Goal: Task Accomplishment & Management: Complete application form

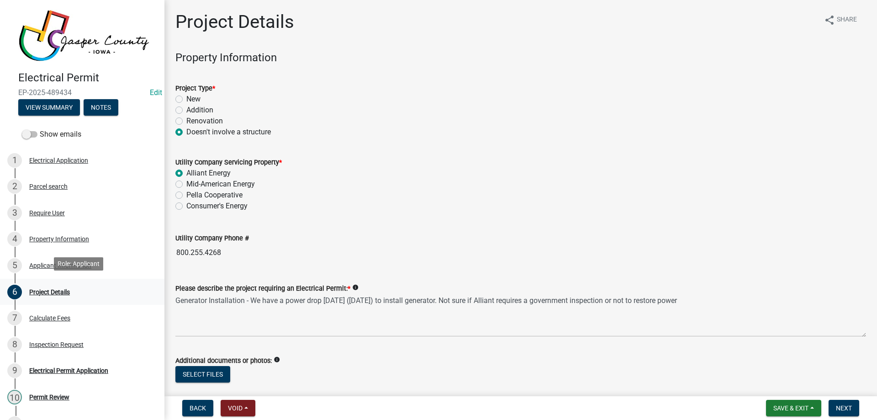
click at [58, 289] on div "Project Details" at bounding box center [49, 292] width 41 height 6
click at [842, 406] on span "Next" at bounding box center [844, 407] width 16 height 7
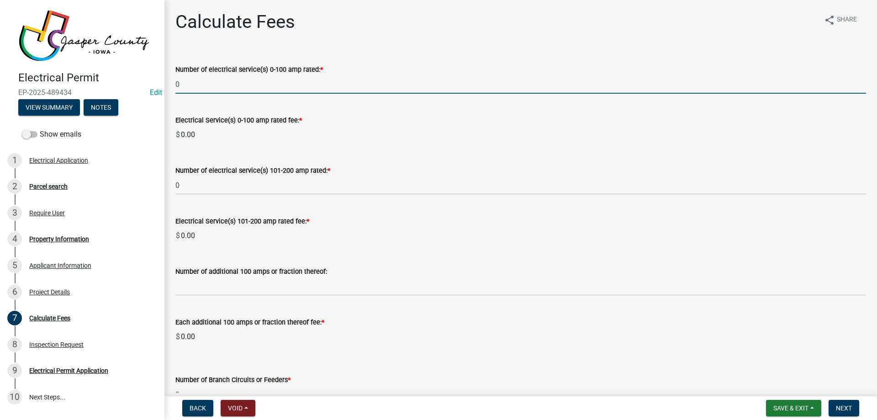
click at [188, 84] on input "0" at bounding box center [520, 84] width 691 height 19
type input "1"
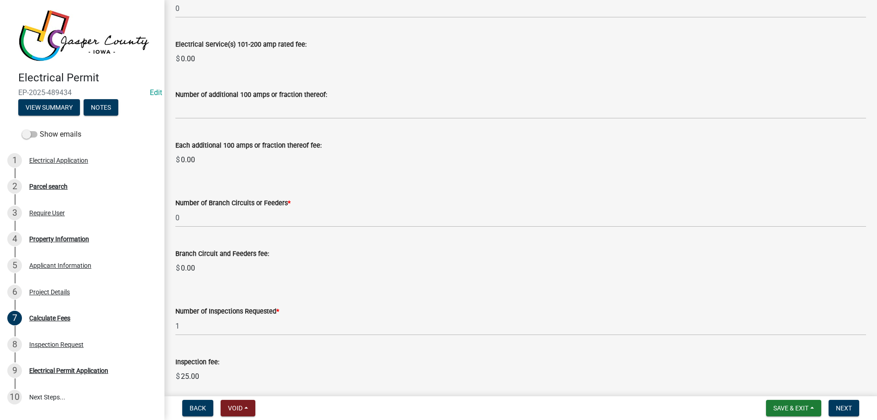
scroll to position [228, 0]
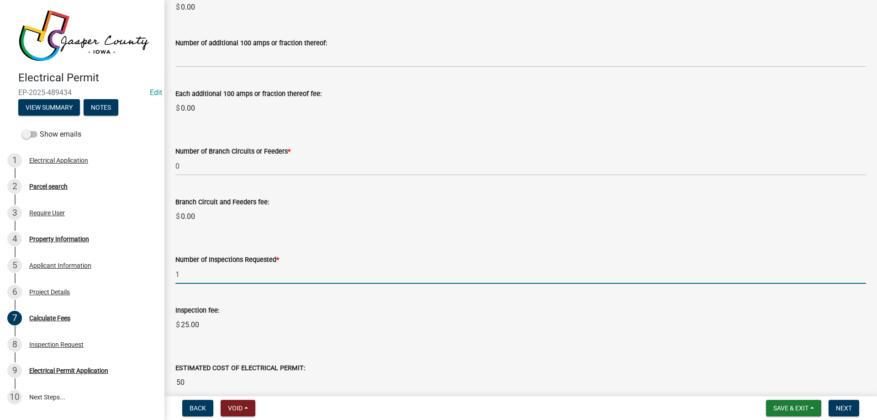
click at [190, 275] on input "1" at bounding box center [520, 274] width 691 height 19
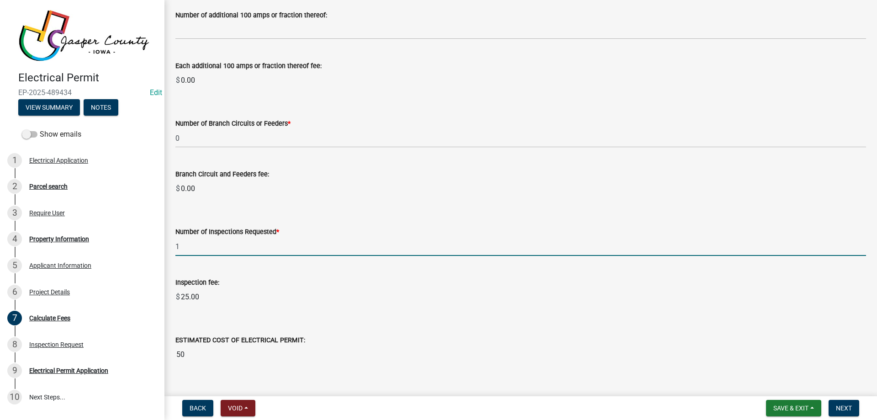
scroll to position [271, 0]
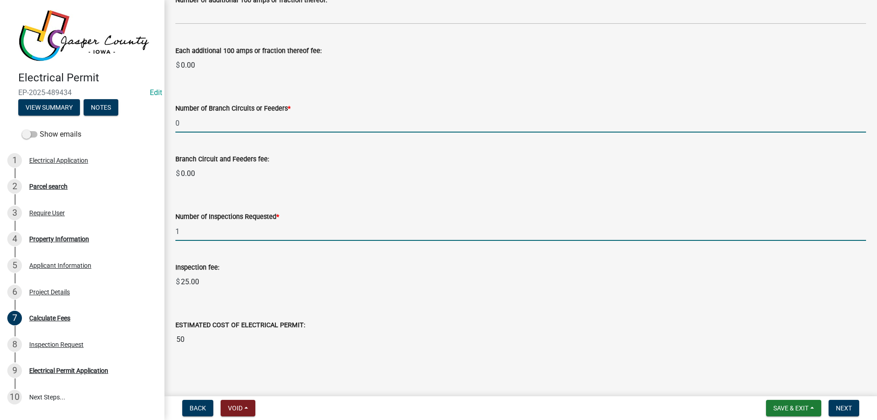
click at [198, 122] on wm-data-entity-input-list "Number of electrical service(s) 0-100 amp rated: * 1 Electrical Service(s) 0-10…" at bounding box center [520, 68] width 691 height 577
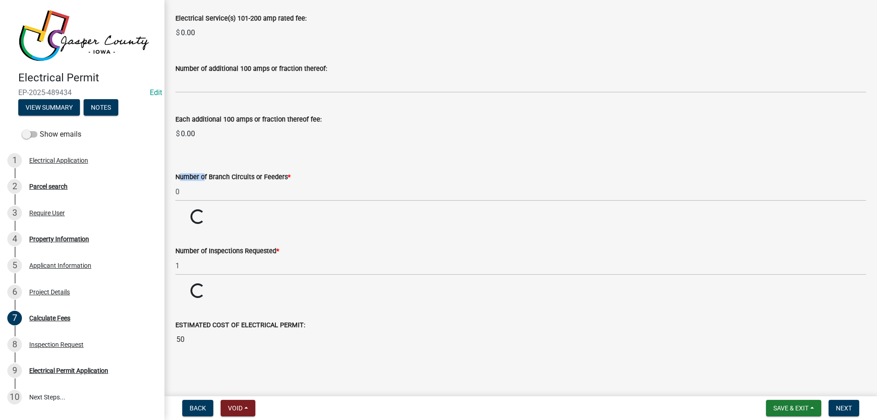
click at [198, 122] on wm-data-entity-input-list "Number of electrical service(s) 0-100 amp rated: * 1 Electrical Service(s) 0-10…" at bounding box center [520, 102] width 691 height 508
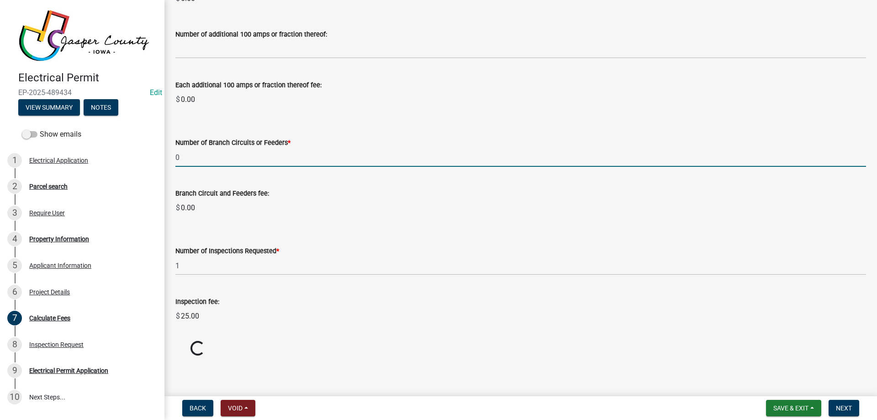
click at [203, 155] on input "0" at bounding box center [520, 157] width 691 height 19
type input "1"
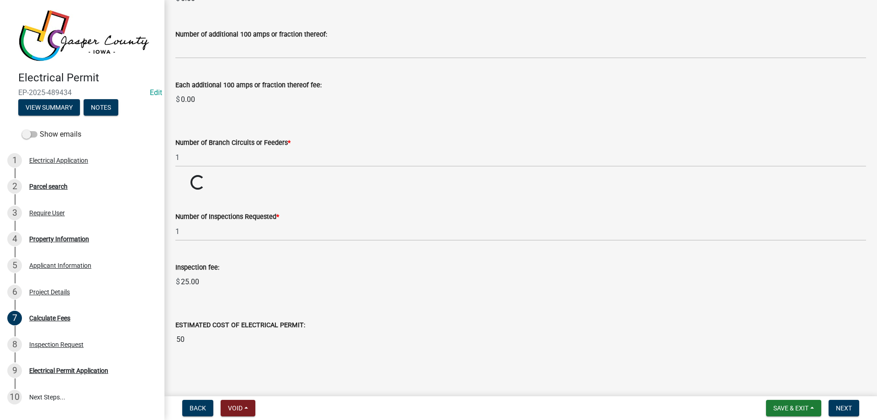
click at [335, 191] on wm-data-entity-input-list "Number of electrical service(s) 0-100 amp rated: * 1 Electrical Service(s) 0-10…" at bounding box center [520, 85] width 691 height 543
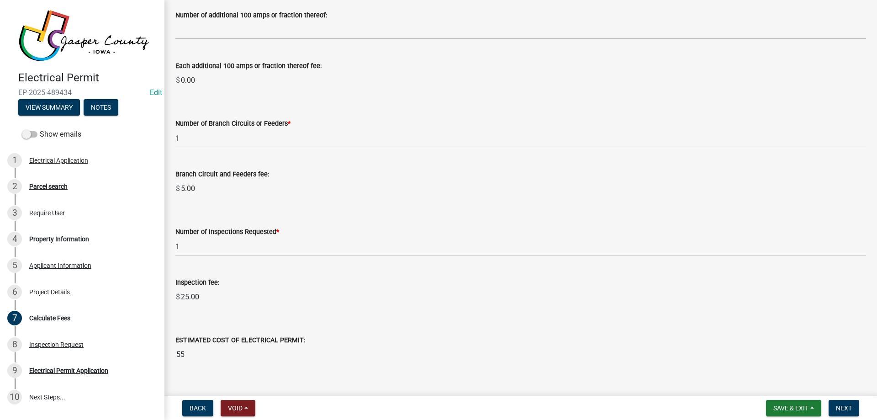
scroll to position [271, 0]
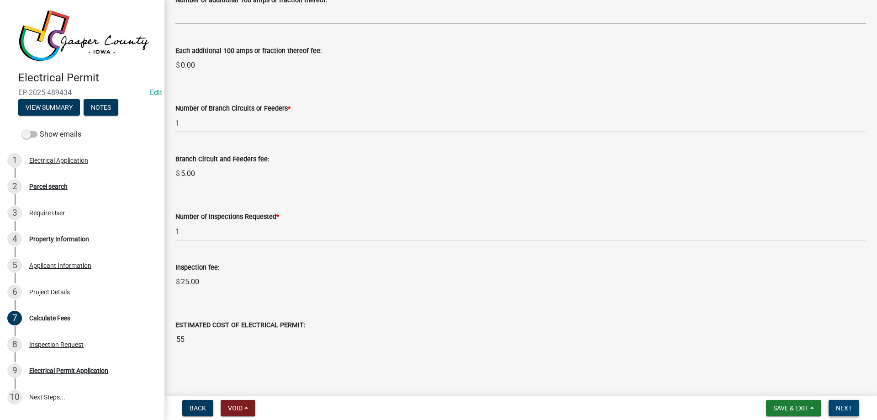
click at [845, 406] on span "Next" at bounding box center [844, 407] width 16 height 7
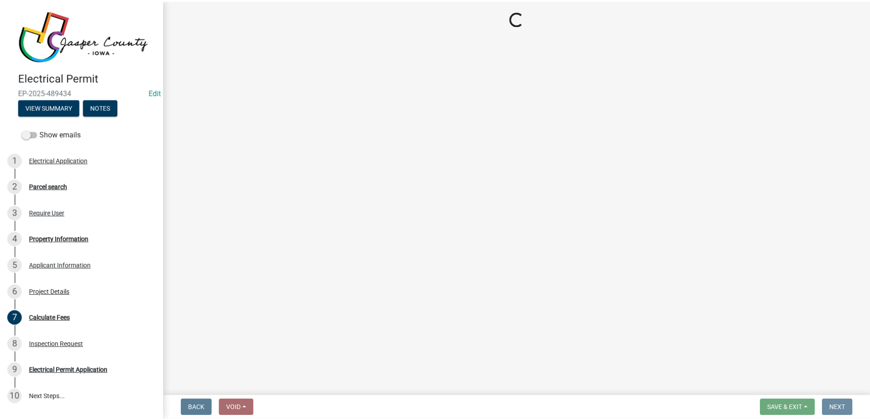
scroll to position [0, 0]
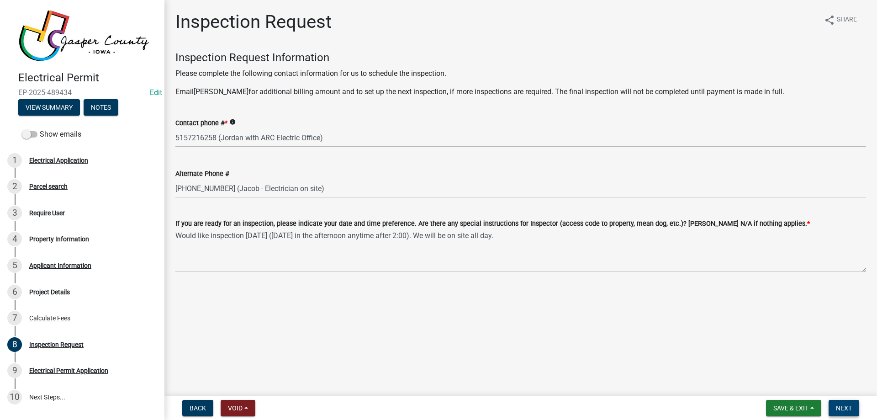
click at [845, 406] on span "Next" at bounding box center [844, 407] width 16 height 7
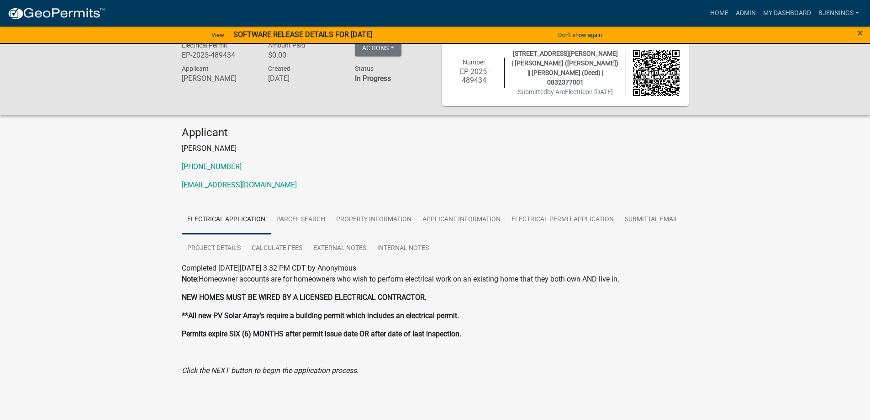
scroll to position [25, 0]
click at [280, 246] on link "Calculate Fees" at bounding box center [277, 246] width 62 height 29
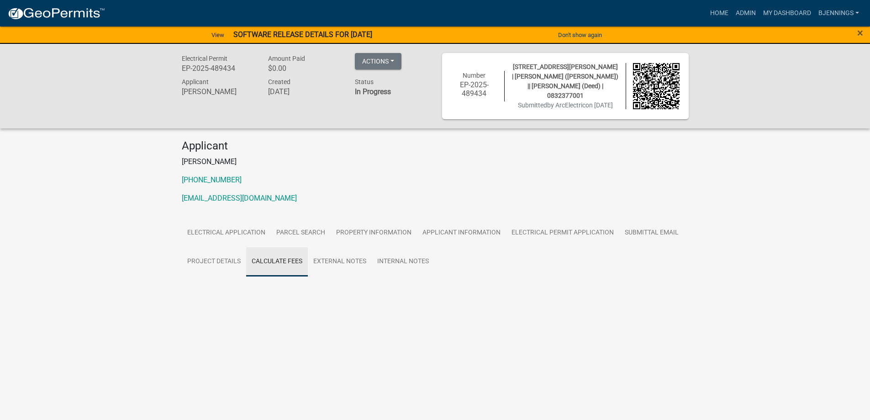
scroll to position [0, 0]
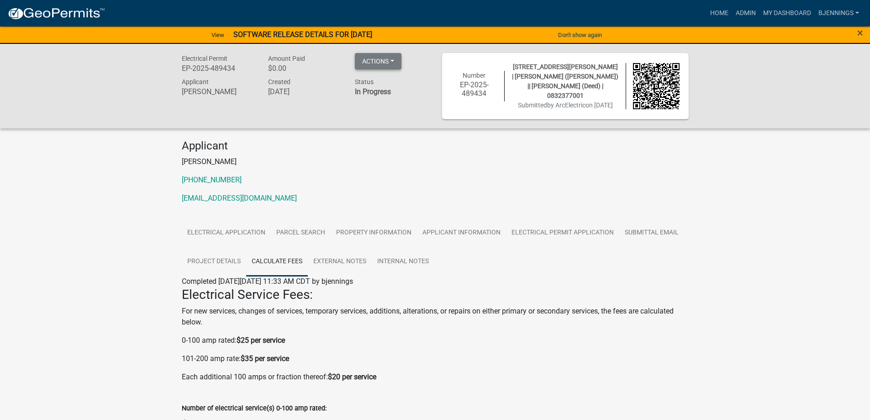
click at [378, 57] on button "Actions" at bounding box center [378, 61] width 47 height 16
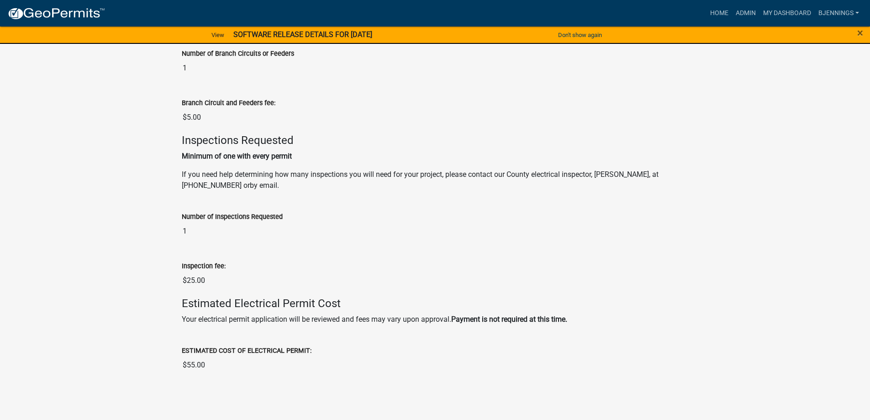
scroll to position [714, 0]
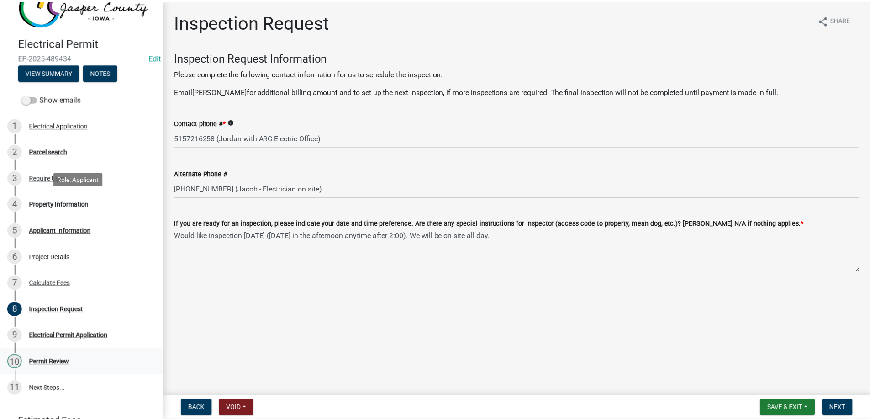
scroll to position [137, 0]
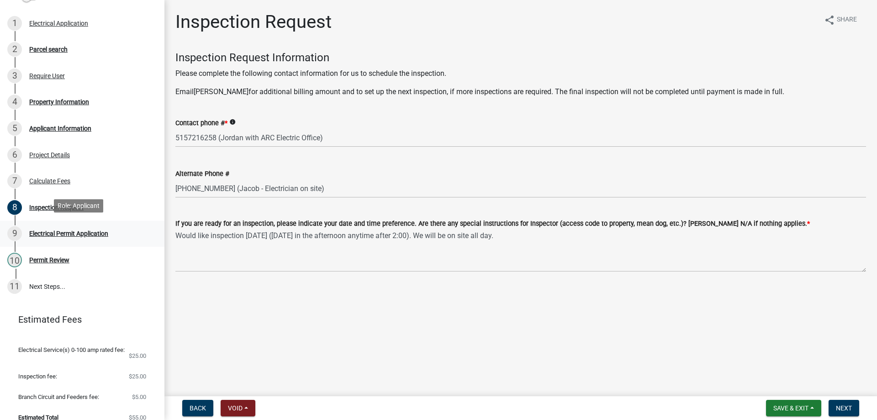
click at [53, 230] on div "Electrical Permit Application" at bounding box center [68, 233] width 79 height 6
click at [35, 258] on div "Permit Review" at bounding box center [49, 260] width 40 height 6
click at [848, 410] on span "Next" at bounding box center [844, 407] width 16 height 7
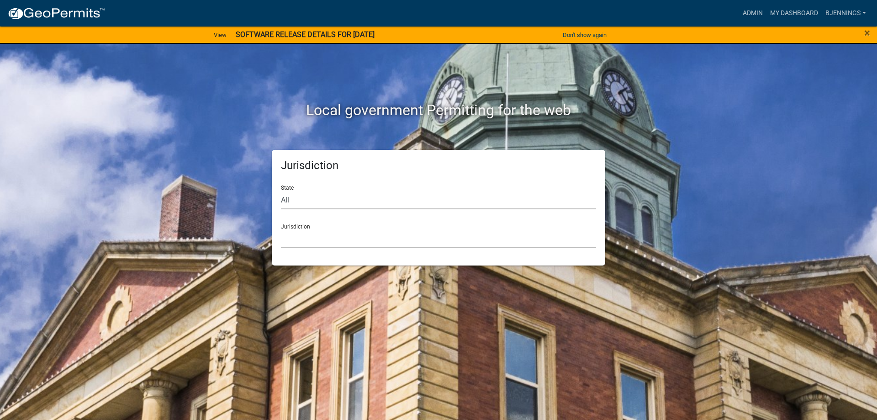
click at [332, 200] on select "All Colorado Georgia Indiana Iowa Kansas Minnesota Ohio South Carolina Wisconsin" at bounding box center [438, 200] width 315 height 19
select select "Iowa"
click at [281, 191] on select "All Colorado Georgia Indiana Iowa Kansas Minnesota Ohio South Carolina Wisconsin" at bounding box center [438, 200] width 315 height 19
click at [757, 9] on link "Admin" at bounding box center [752, 13] width 27 height 17
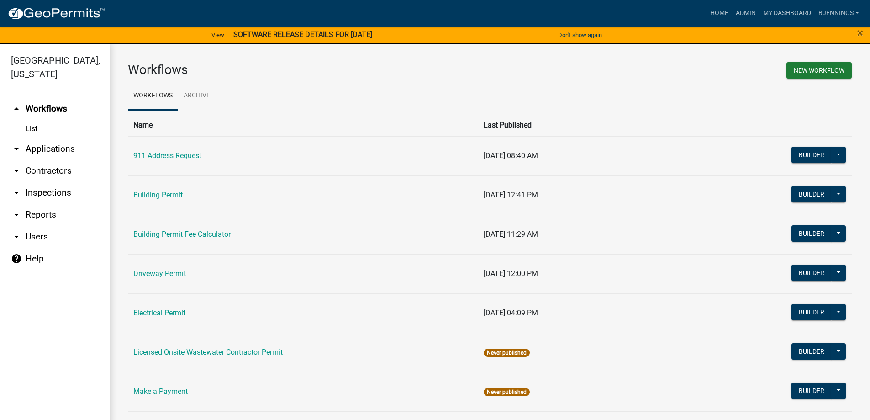
click at [61, 138] on link "arrow_drop_down Applications" at bounding box center [55, 149] width 110 height 22
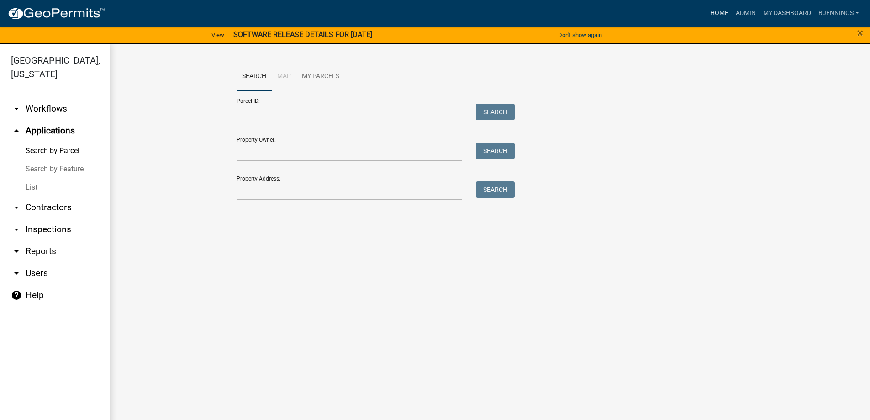
click at [715, 10] on link "Home" at bounding box center [720, 13] width 26 height 17
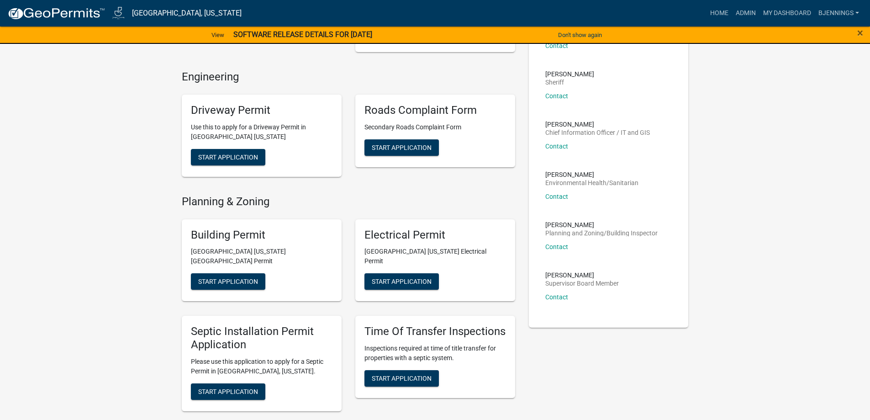
scroll to position [183, 0]
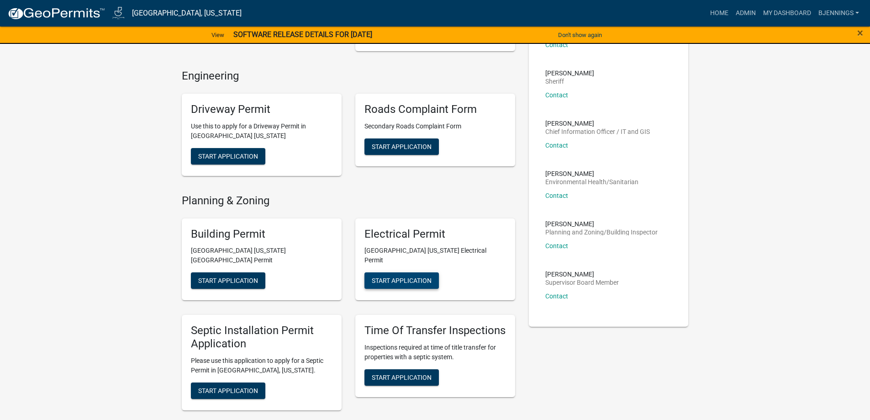
click at [392, 277] on span "Start Application" at bounding box center [402, 280] width 60 height 7
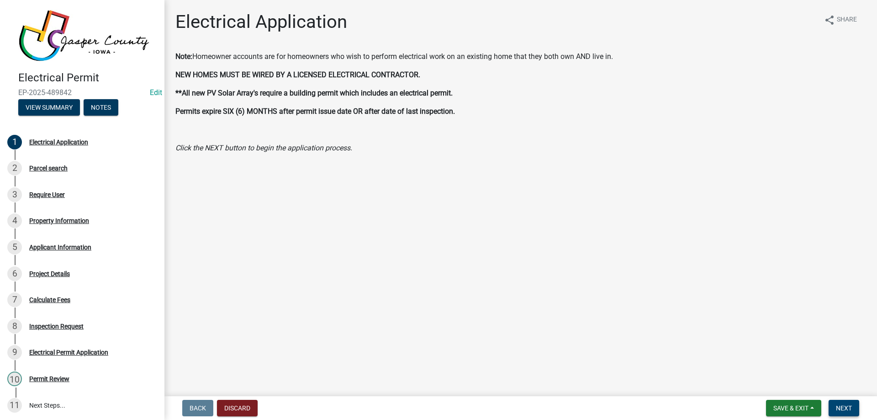
click at [842, 404] on span "Next" at bounding box center [844, 407] width 16 height 7
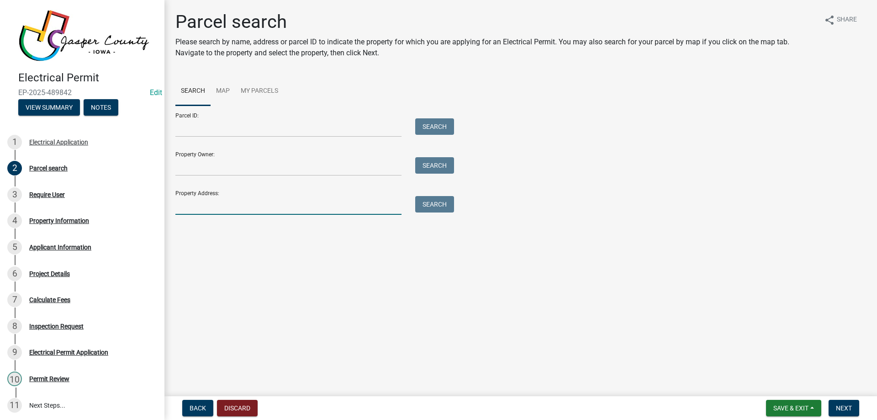
click at [307, 202] on input "Property Address:" at bounding box center [288, 205] width 226 height 19
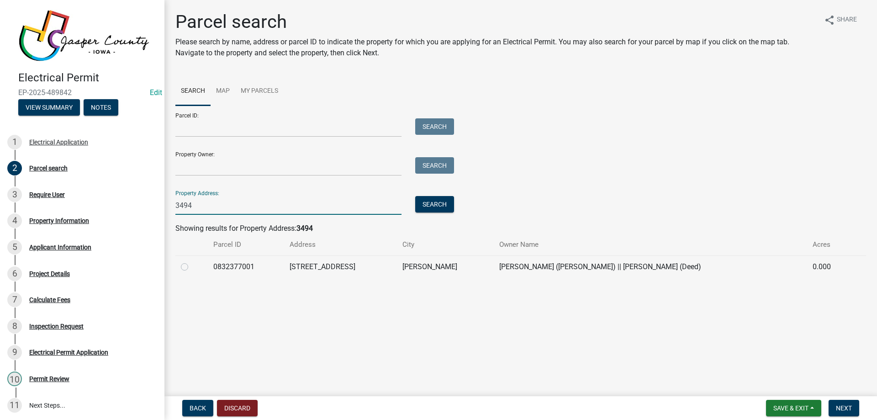
type input "3494"
click at [192, 261] on label at bounding box center [192, 261] width 0 height 0
click at [192, 267] on input "radio" at bounding box center [195, 264] width 6 height 6
radio input "true"
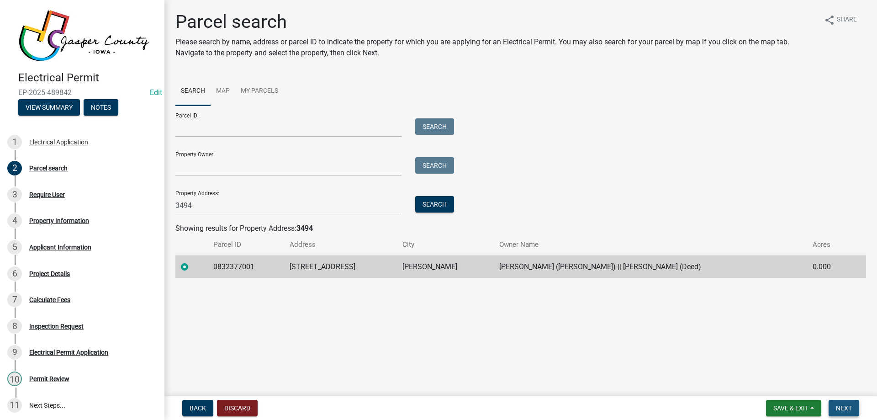
click at [847, 409] on span "Next" at bounding box center [844, 407] width 16 height 7
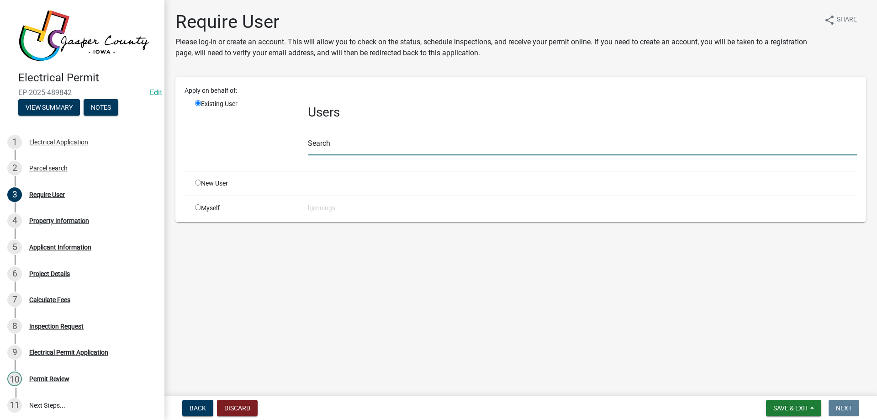
click at [328, 142] on input "text" at bounding box center [582, 146] width 549 height 19
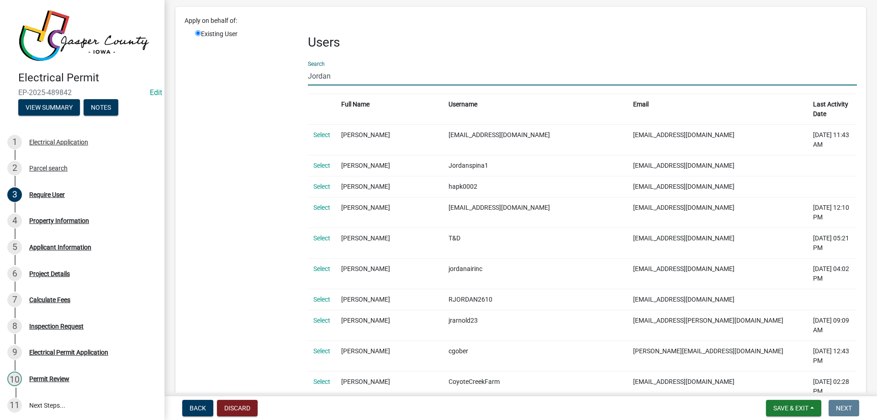
scroll to position [91, 0]
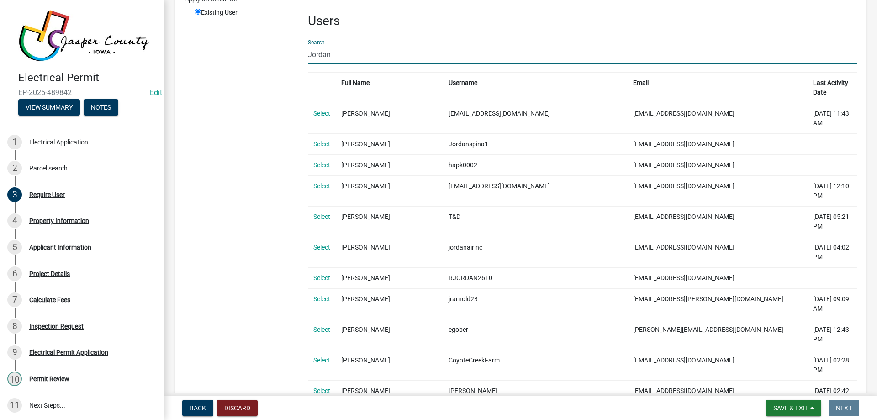
click at [360, 56] on input "Jordan" at bounding box center [582, 54] width 549 height 19
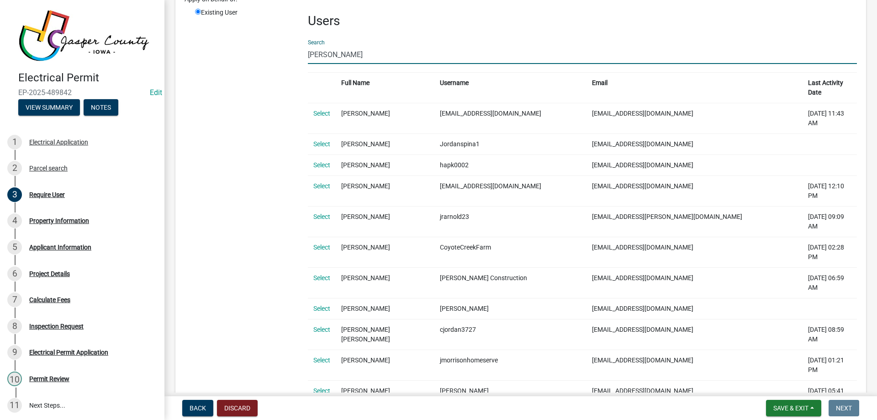
scroll to position [62, 0]
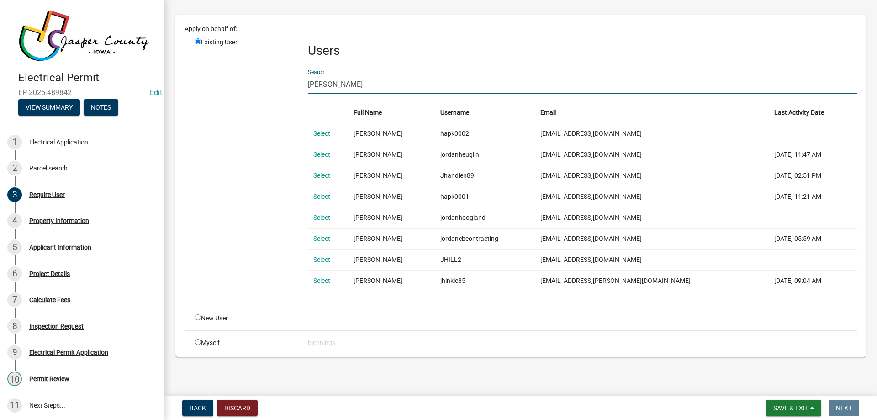
drag, startPoint x: 367, startPoint y: 82, endPoint x: 222, endPoint y: 83, distance: 144.8
click at [222, 83] on div "Existing User Users Search Jordan H Full Name Username Email Last Activity Date…" at bounding box center [526, 167] width 676 height 261
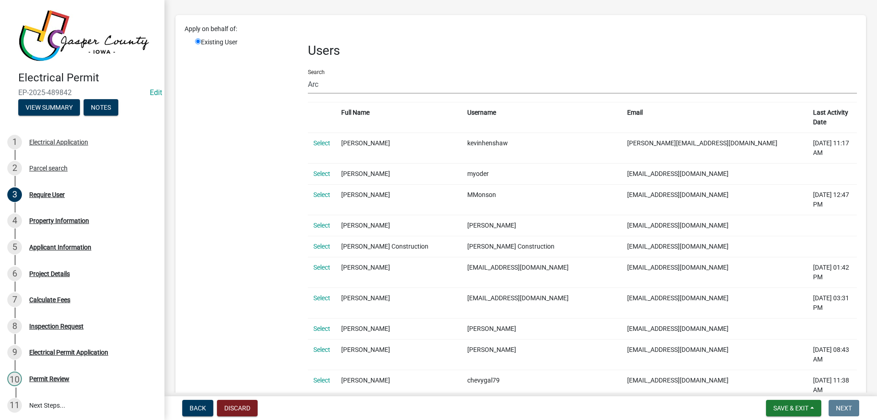
click at [420, 102] on th "Full Name" at bounding box center [399, 117] width 126 height 31
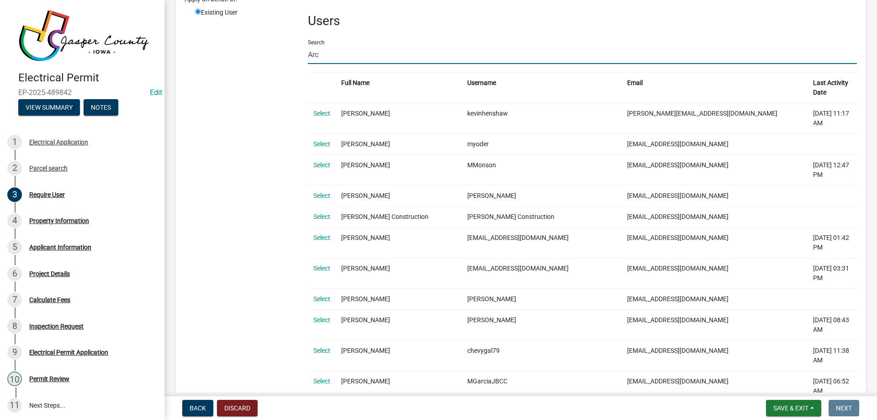
click at [387, 55] on input "Arc" at bounding box center [582, 54] width 549 height 19
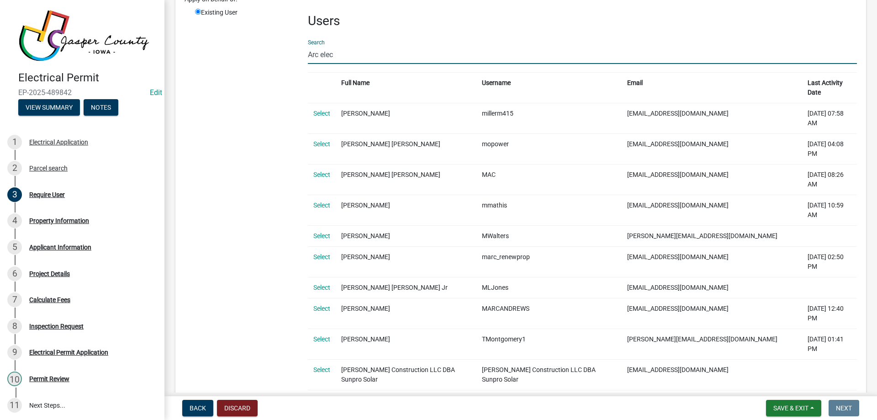
scroll to position [0, 0]
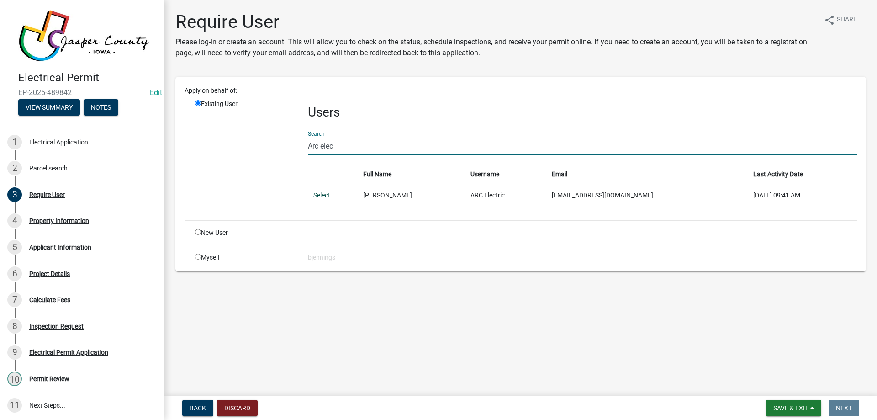
type input "Arc elec"
click at [326, 194] on link "Select" at bounding box center [321, 194] width 17 height 7
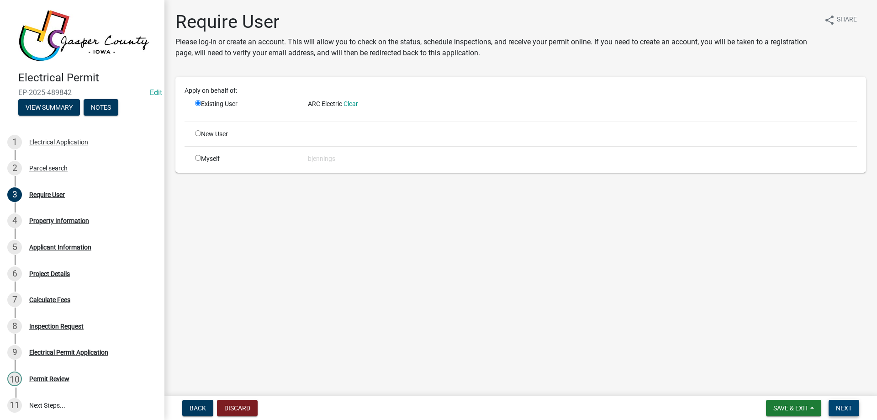
click at [843, 407] on span "Next" at bounding box center [844, 407] width 16 height 7
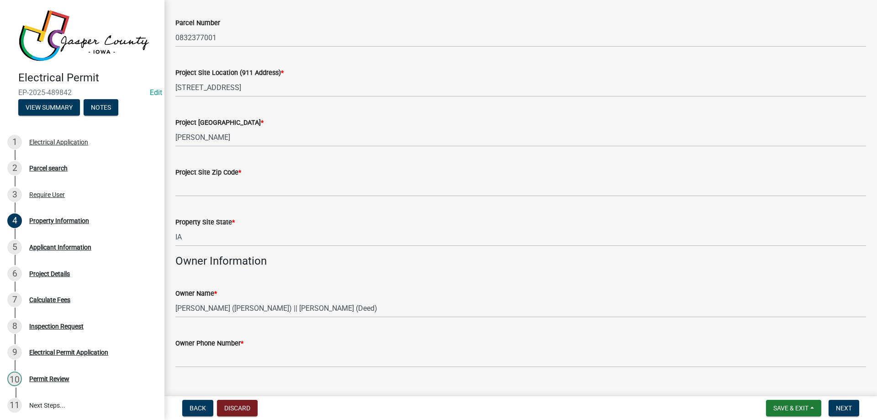
scroll to position [91, 0]
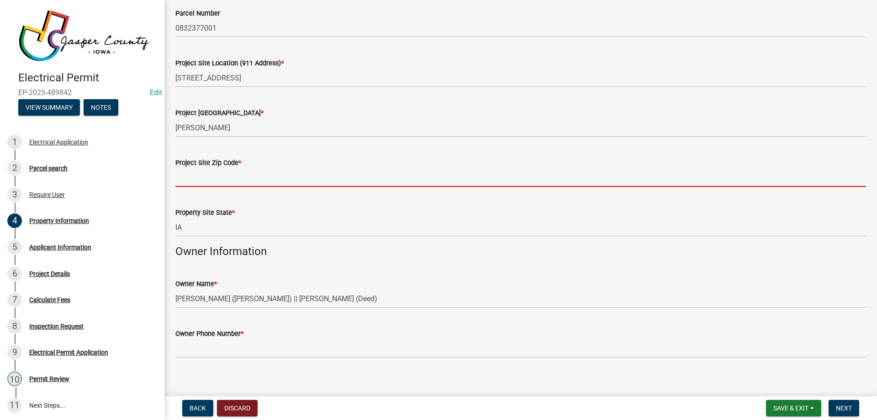
click at [240, 175] on input "Project Site Zip Code *" at bounding box center [520, 177] width 691 height 19
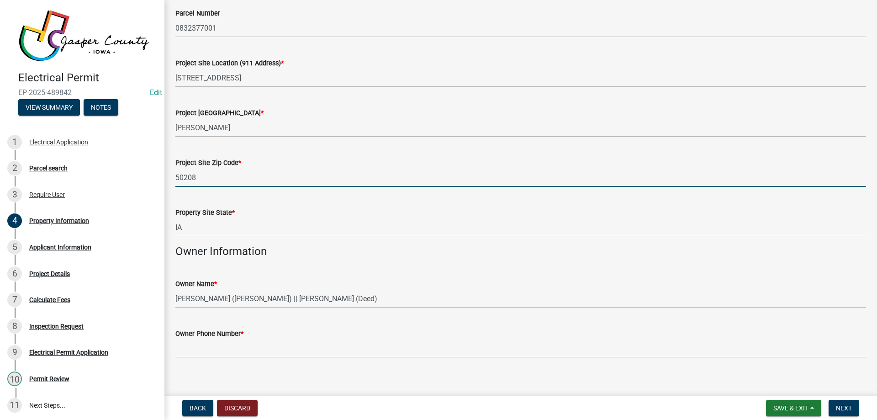
scroll to position [100, 0]
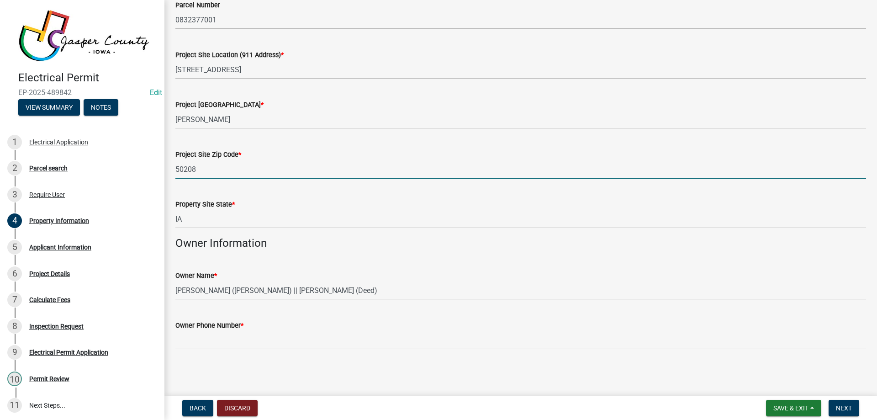
type input "50208"
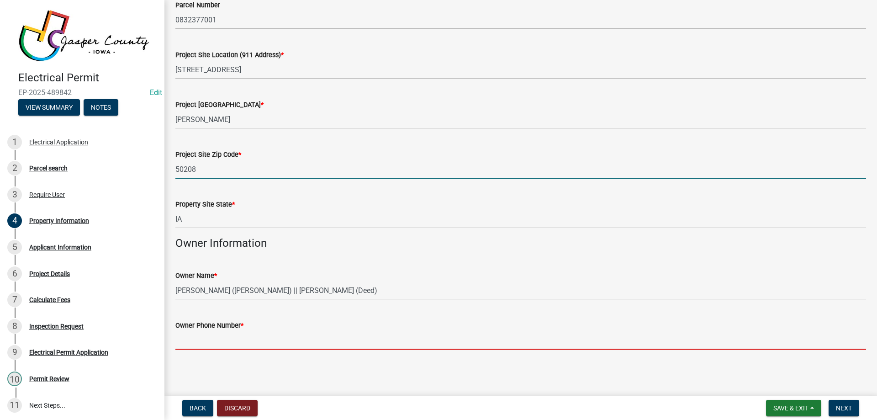
click at [299, 337] on input "Owner Phone Number *" at bounding box center [520, 340] width 691 height 19
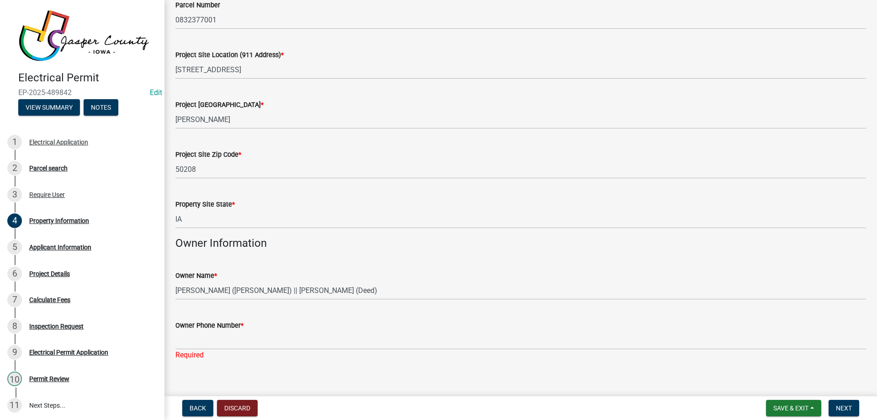
click at [442, 246] on h4 "Owner Information" at bounding box center [520, 243] width 691 height 13
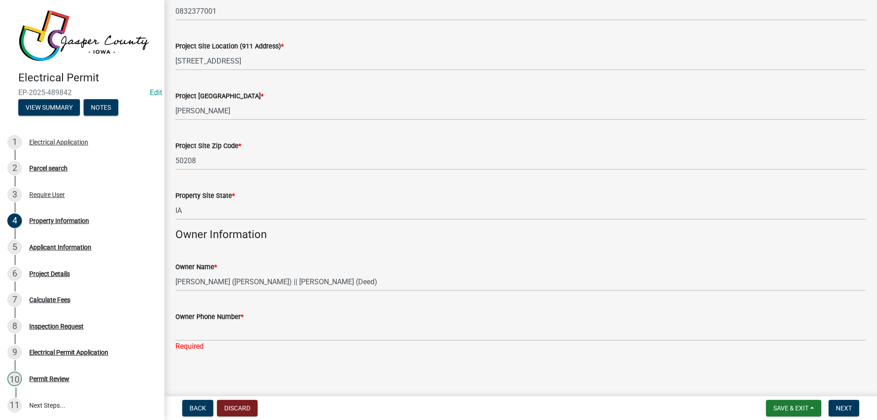
scroll to position [111, 0]
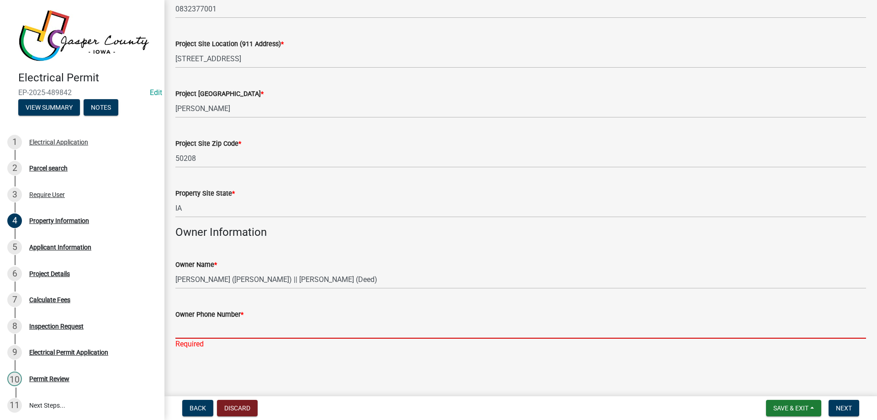
click at [203, 329] on input "Owner Phone Number *" at bounding box center [520, 329] width 691 height 19
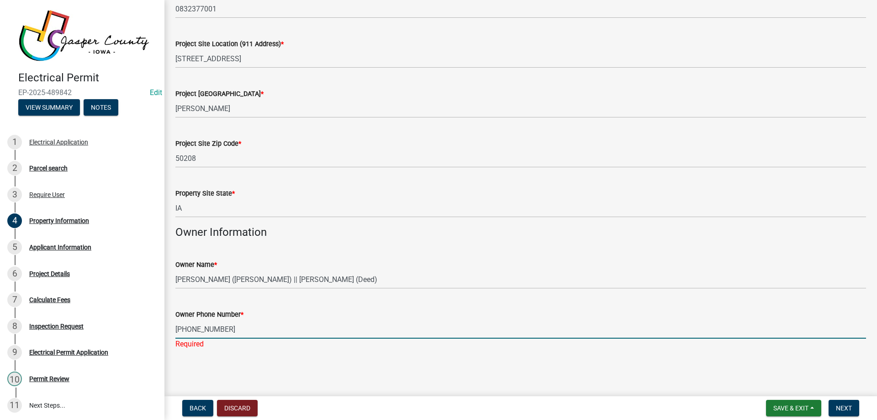
type input "641-275-7038"
drag, startPoint x: 414, startPoint y: 386, endPoint x: 413, endPoint y: 371, distance: 15.1
click at [414, 383] on main "Property Information share Share Property Information Information about the pro…" at bounding box center [520, 196] width 713 height 392
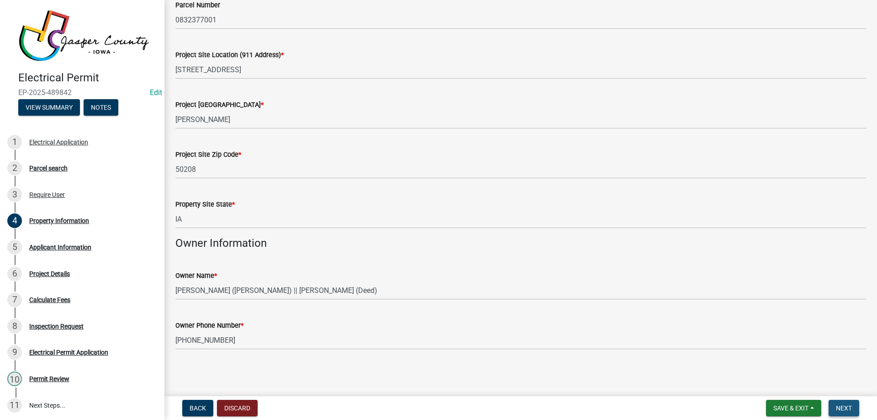
click at [839, 404] on span "Next" at bounding box center [844, 407] width 16 height 7
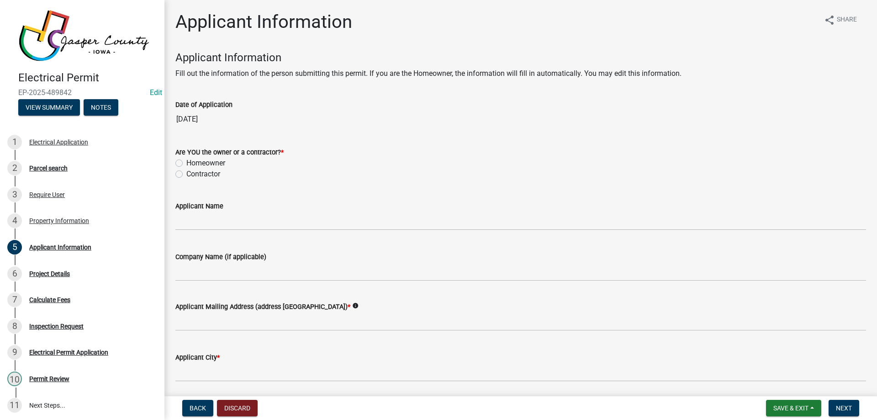
click at [191, 173] on label "Contractor" at bounding box center [203, 174] width 34 height 11
click at [191, 173] on input "Contractor" at bounding box center [189, 172] width 6 height 6
radio input "true"
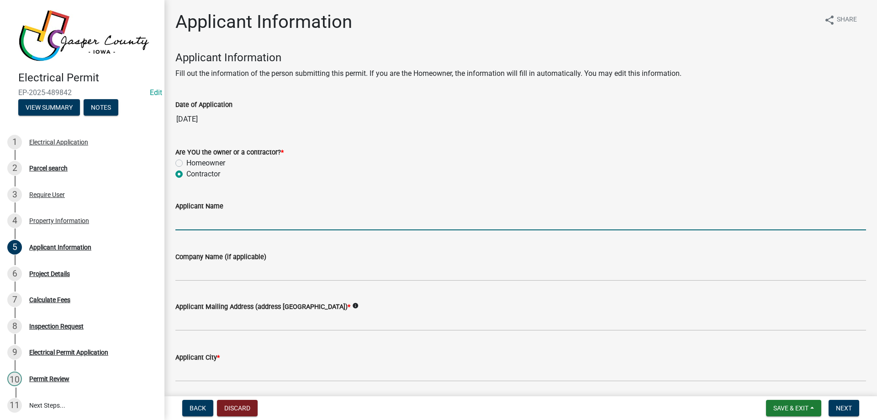
click at [218, 216] on input "Applicant Name" at bounding box center [520, 221] width 691 height 19
type input "Jordan Haluska"
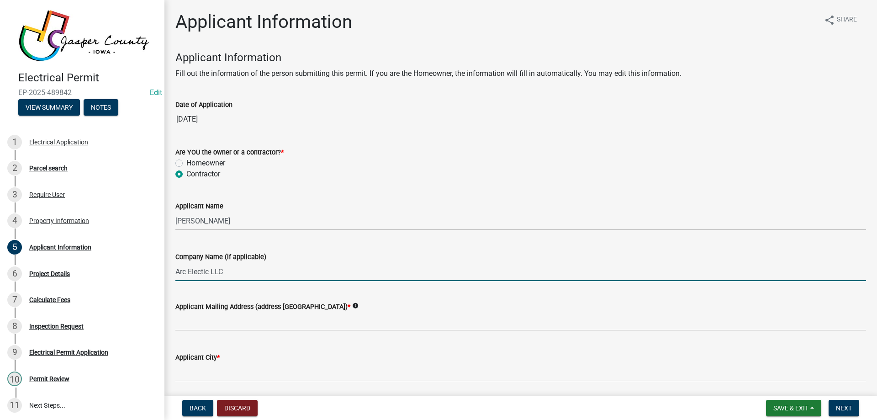
type input "Arc Electic LLC"
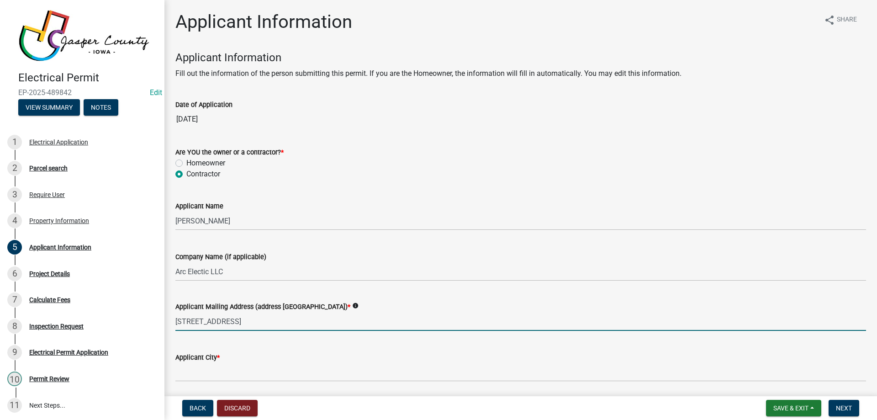
type input "3301 SE Destination Dr. Suite 200"
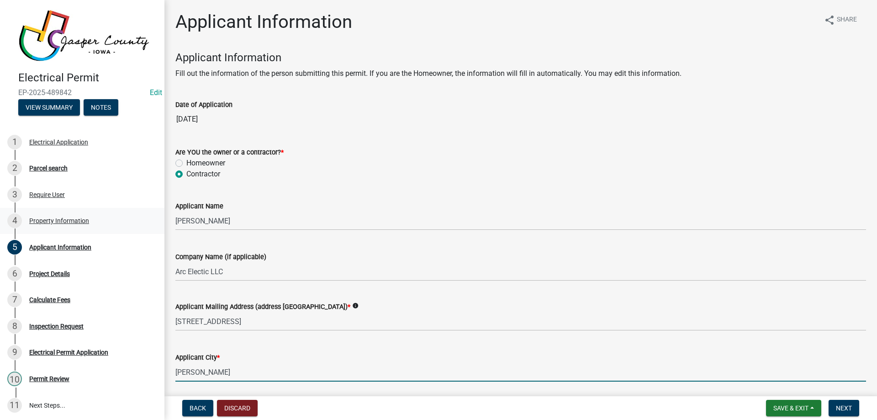
type input "Grimes"
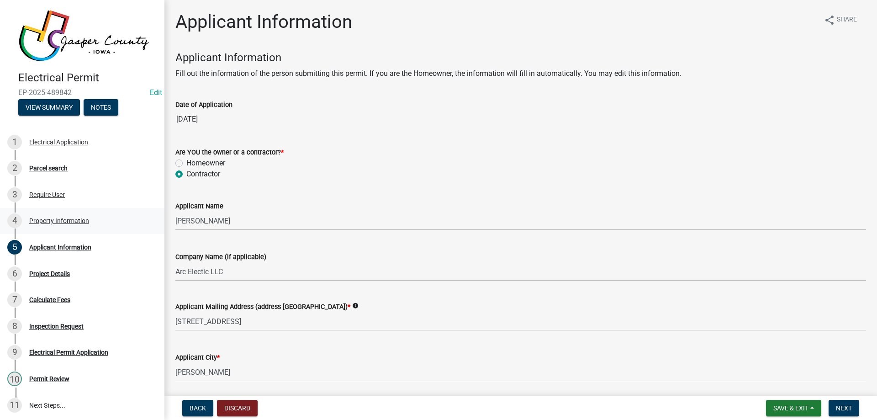
scroll to position [227, 0]
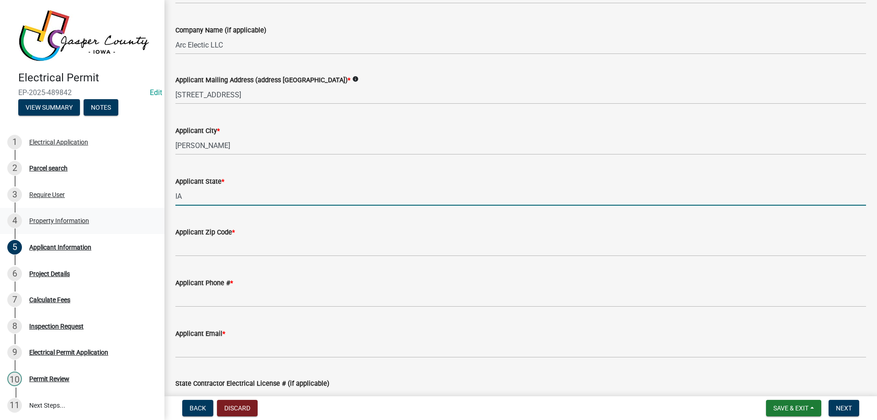
type input "IA"
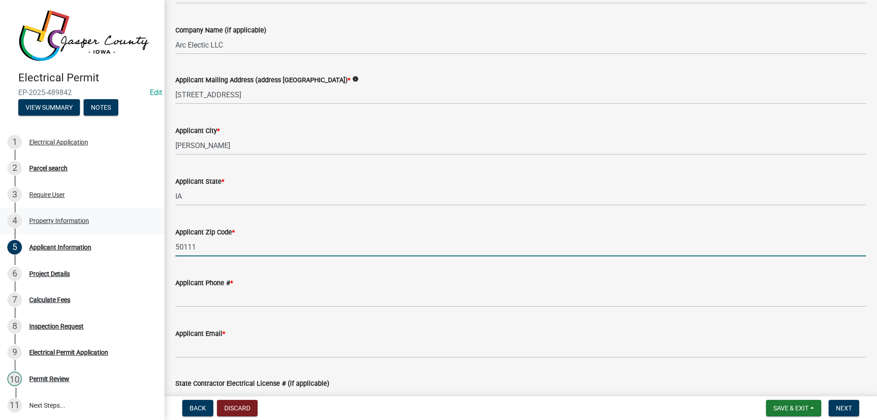
type input "50111"
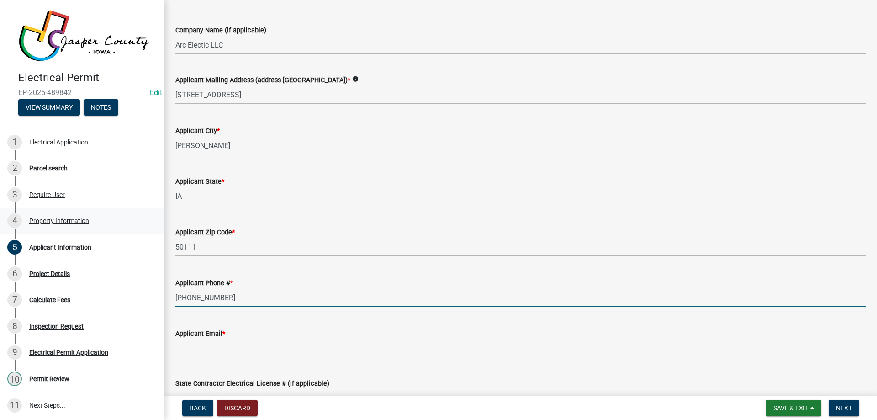
type input "515-721-6285"
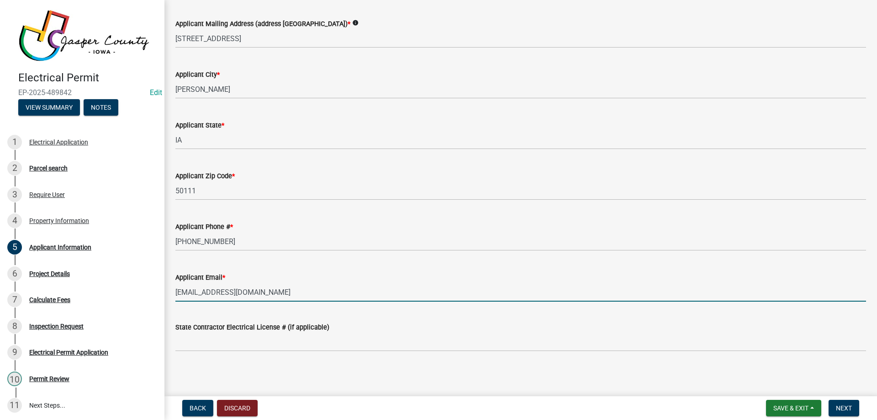
scroll to position [285, 0]
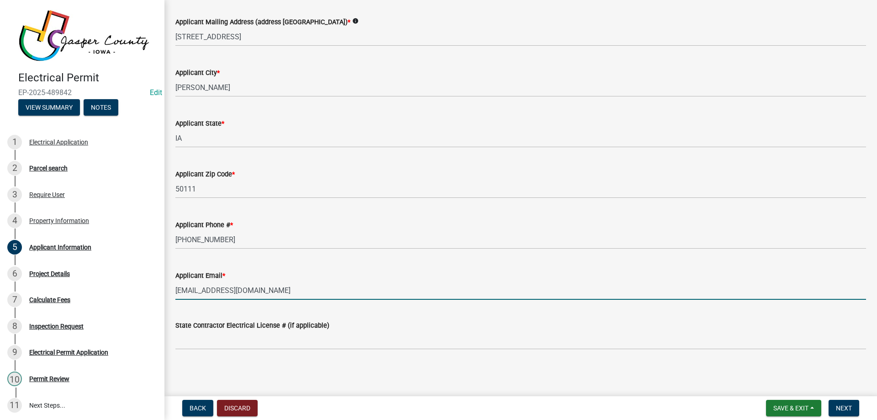
type input "info@arcelectric.com"
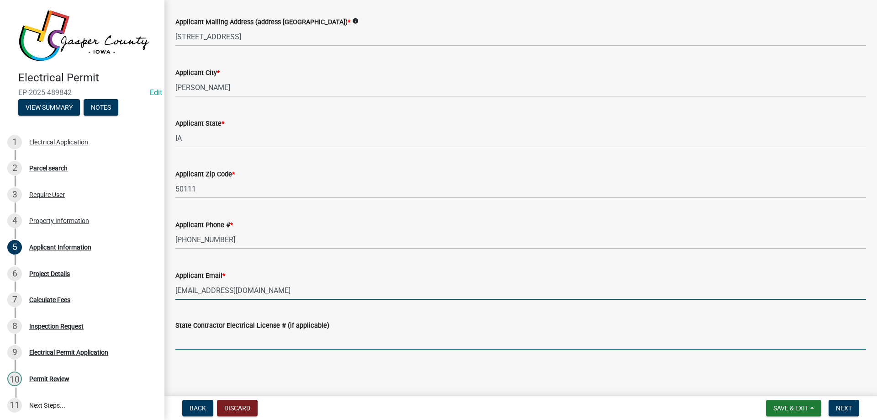
click at [253, 341] on input "State Contractor Electrical License # (if applicable)" at bounding box center [520, 340] width 691 height 19
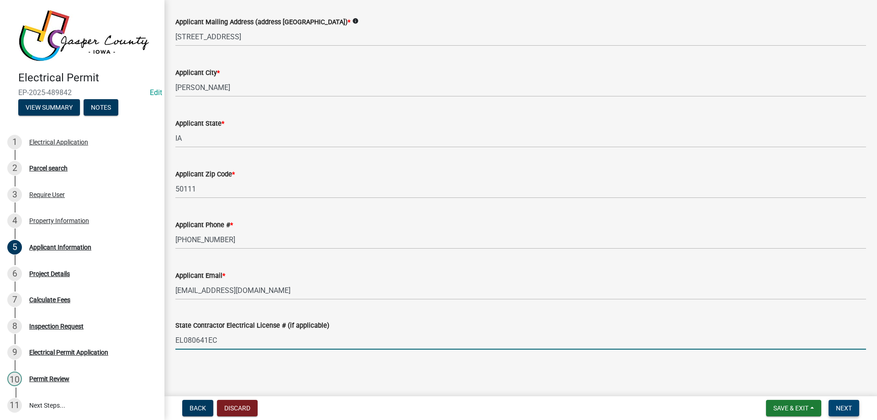
type input "EL080641EC"
click at [843, 404] on span "Next" at bounding box center [844, 407] width 16 height 7
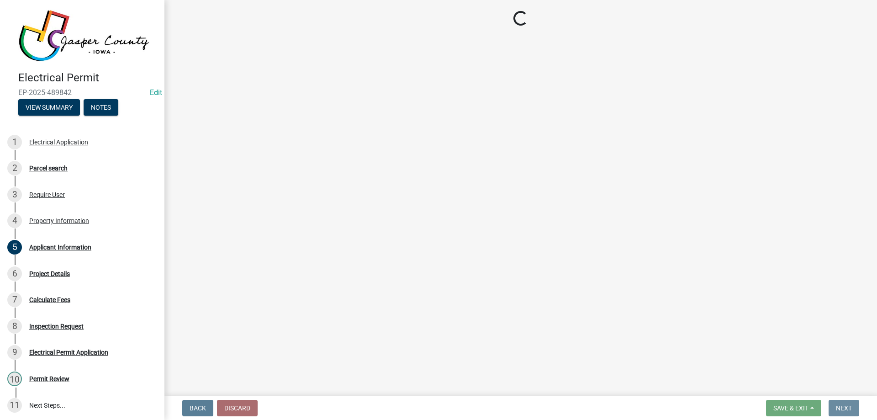
scroll to position [0, 0]
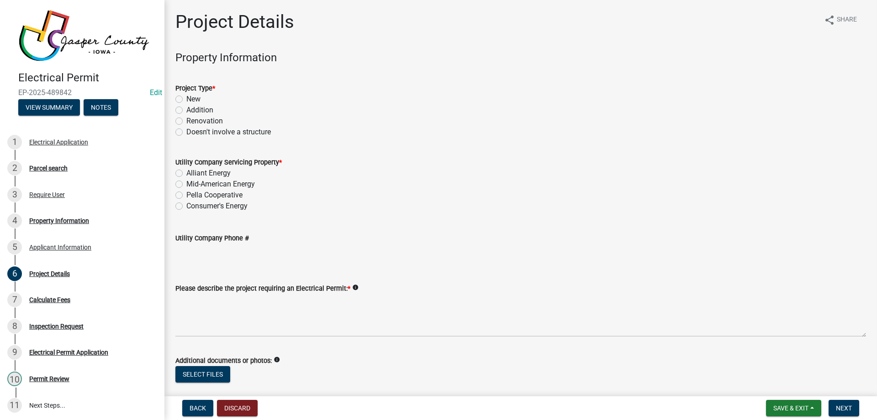
click at [186, 131] on label "Doesn't involve a structure" at bounding box center [228, 132] width 85 height 11
click at [186, 131] on input "Doesn't involve a structure" at bounding box center [189, 130] width 6 height 6
radio input "true"
click at [186, 173] on label "Alliant Energy" at bounding box center [208, 173] width 44 height 11
click at [186, 173] on input "Alliant Energy" at bounding box center [189, 171] width 6 height 6
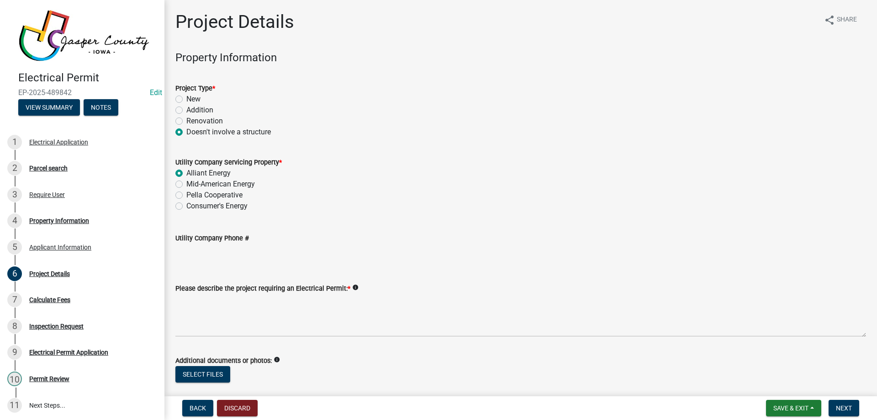
radio input "true"
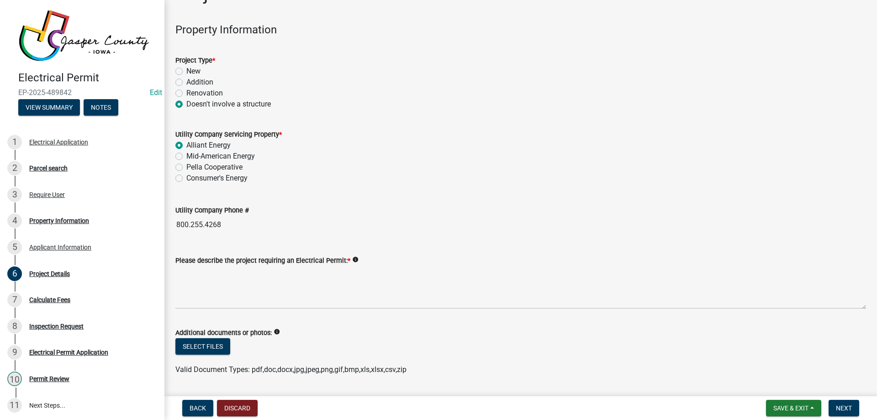
scroll to position [54, 0]
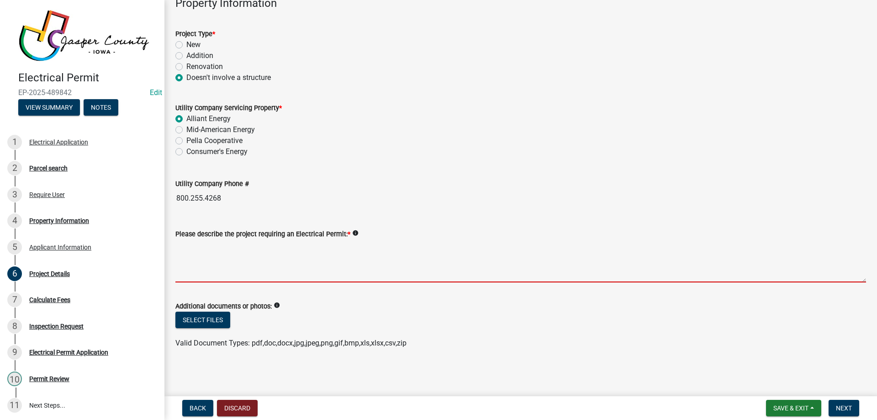
click at [302, 255] on textarea "Please describe the project requiring an Electrical Permit: *" at bounding box center [520, 260] width 691 height 43
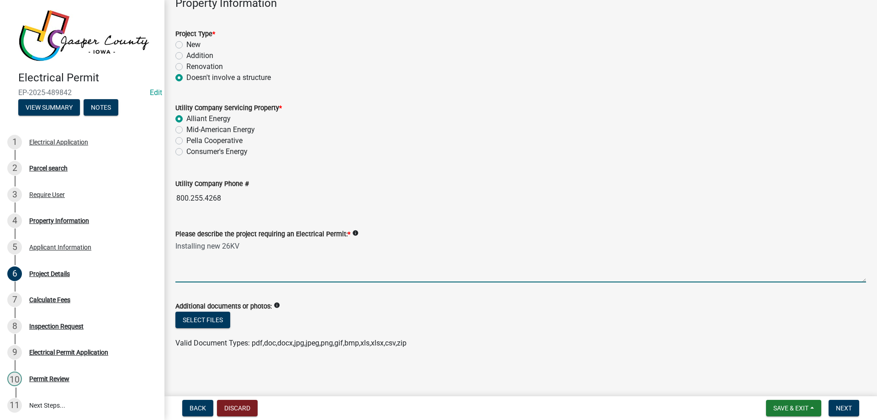
click at [259, 246] on textarea "Installing new 26KV" at bounding box center [520, 260] width 691 height 43
type textarea "Installing new 26kw generator and an automatic transfer switch"
click at [844, 406] on span "Next" at bounding box center [844, 407] width 16 height 7
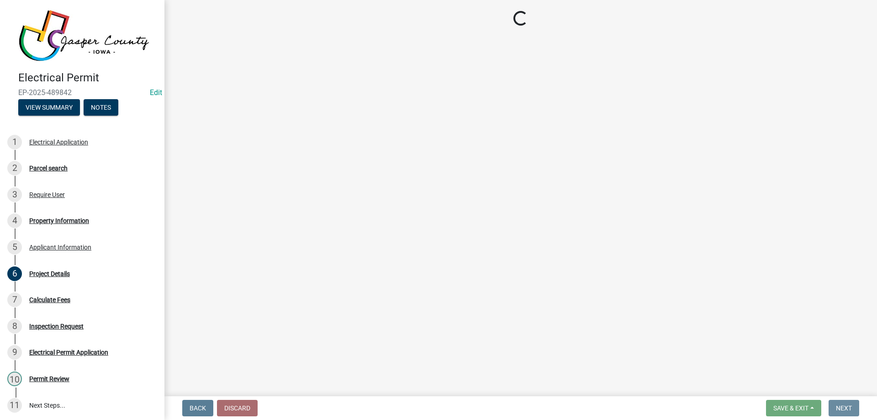
scroll to position [0, 0]
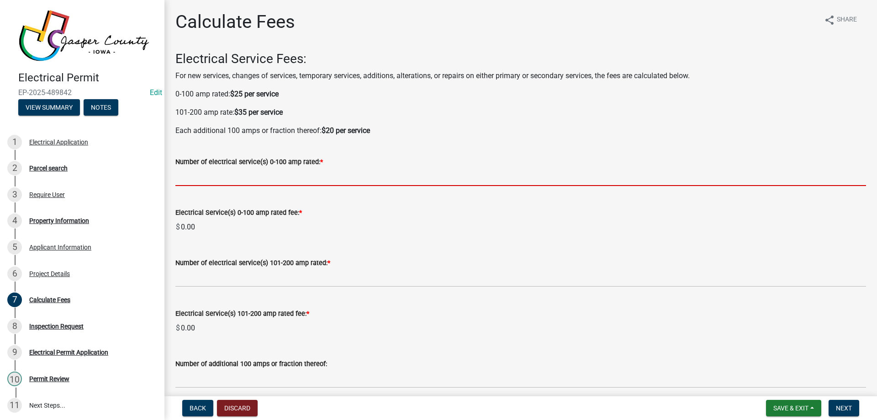
click at [245, 176] on input "text" at bounding box center [520, 176] width 691 height 19
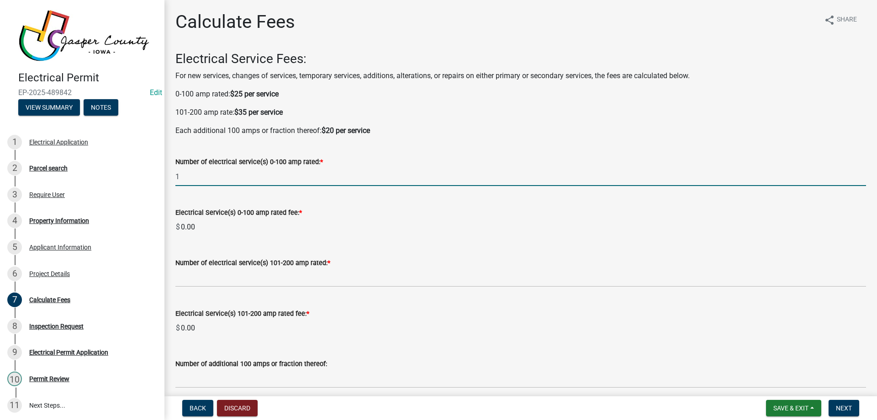
type input "1"
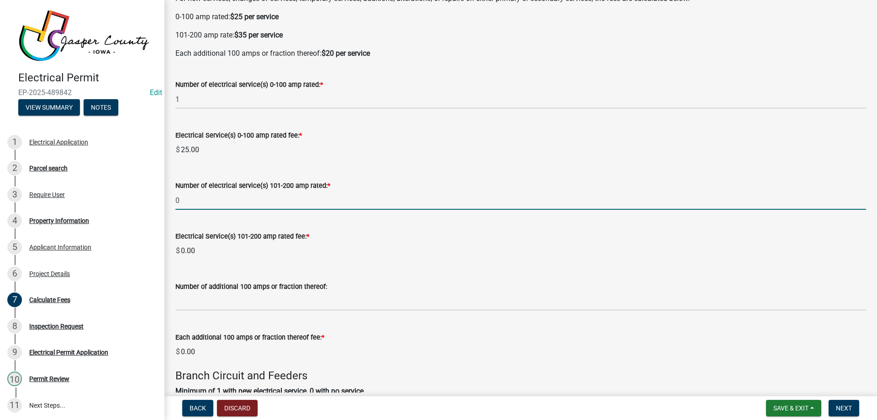
scroll to position [91, 0]
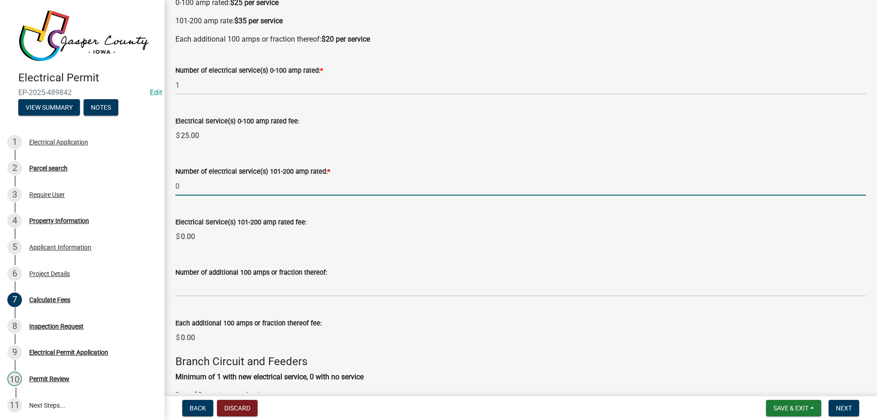
type input "0"
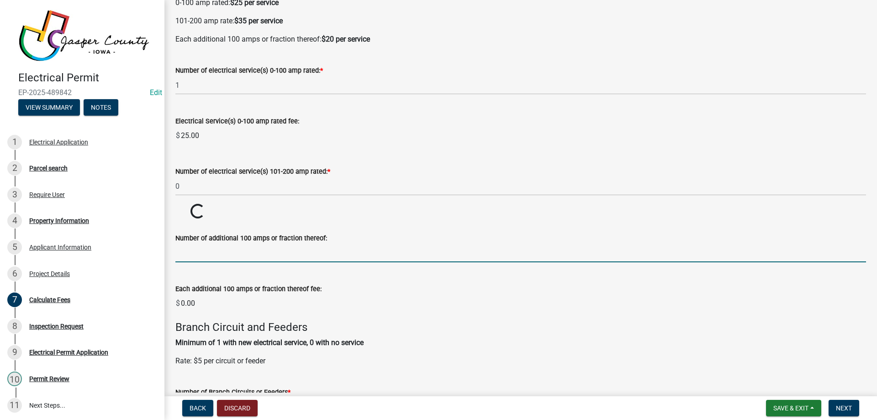
click at [207, 291] on wm-data-entity-input-list "Electrical Service Fees: For new services, changes of services, temporary servi…" at bounding box center [520, 337] width 691 height 755
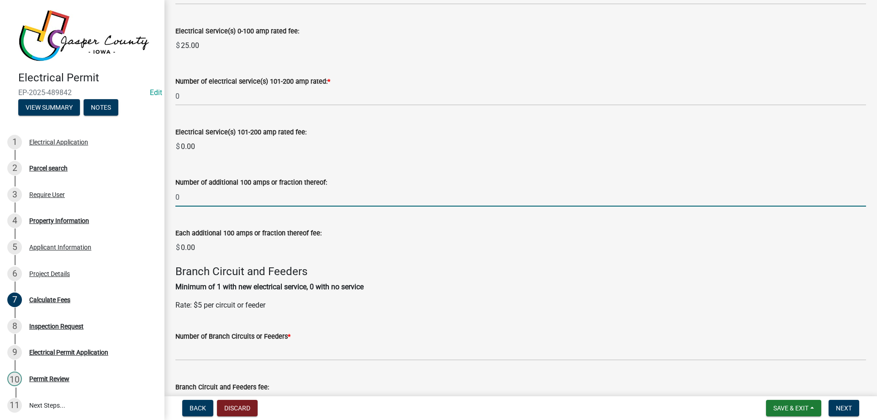
scroll to position [183, 0]
type input "0"
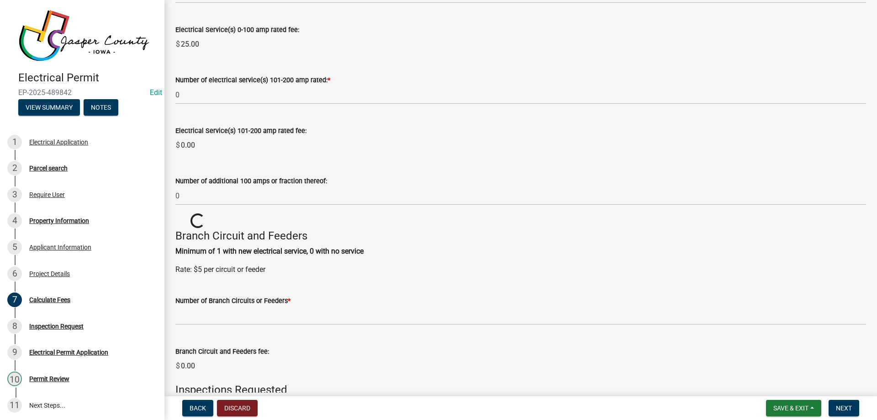
click at [215, 340] on wm-data-entity-input-list "Electrical Service Fees: For new services, changes of services, temporary servi…" at bounding box center [520, 245] width 691 height 755
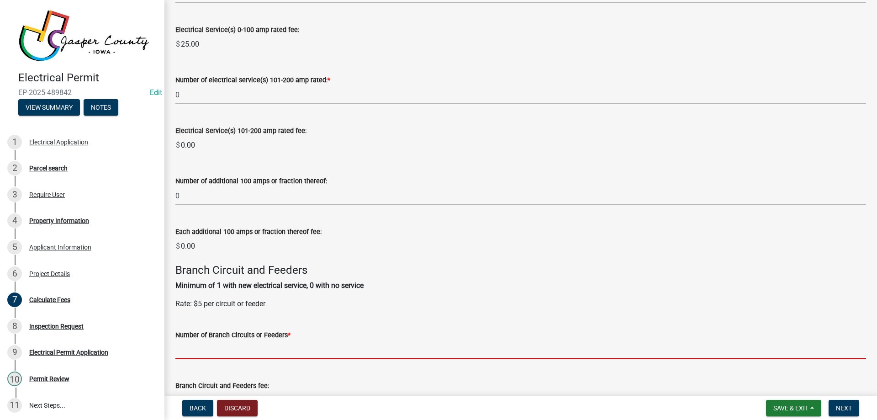
click at [212, 353] on input "text" at bounding box center [520, 349] width 691 height 19
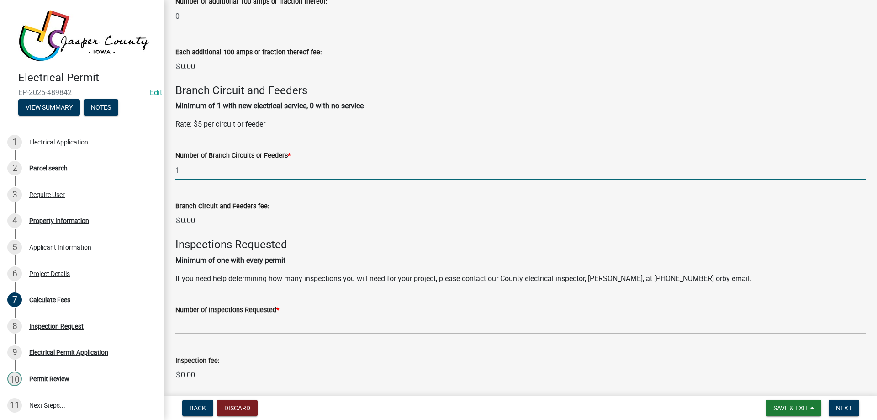
scroll to position [365, 0]
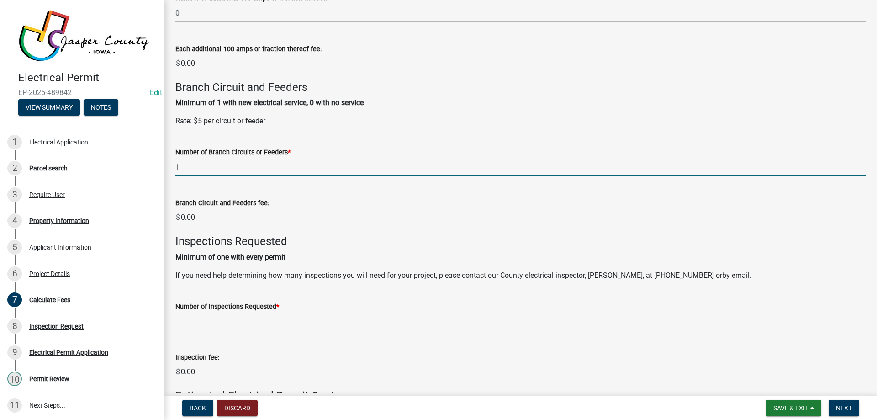
type input "1"
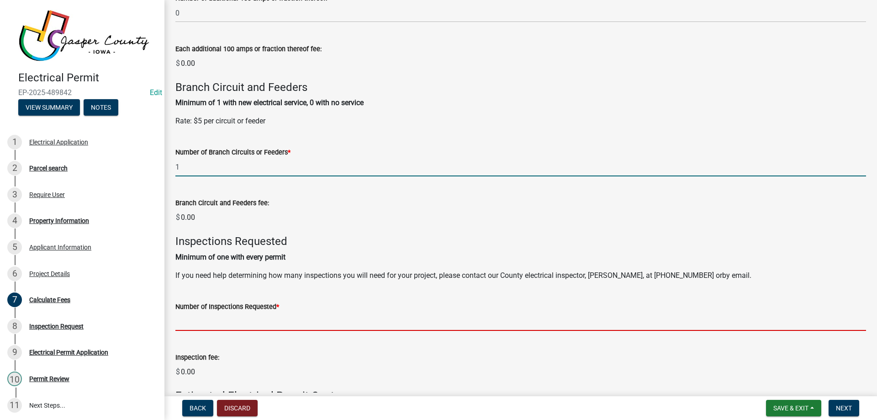
click at [207, 327] on wm-data-entity-input-list "Electrical Service Fees: For new services, changes of services, temporary servi…" at bounding box center [520, 80] width 691 height 789
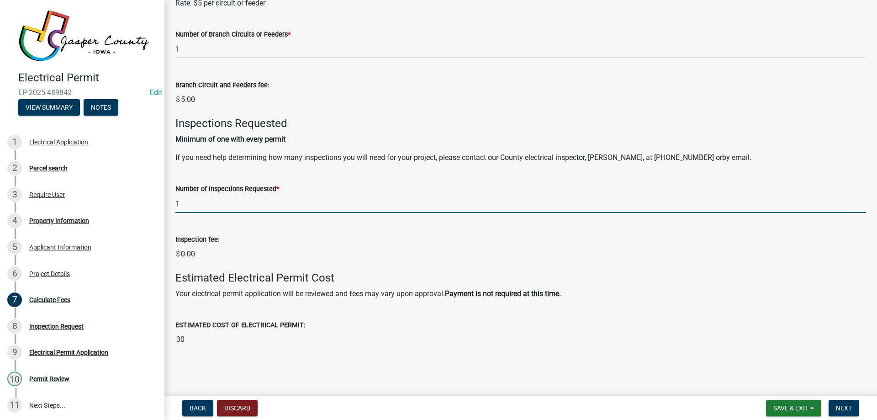
type input "1"
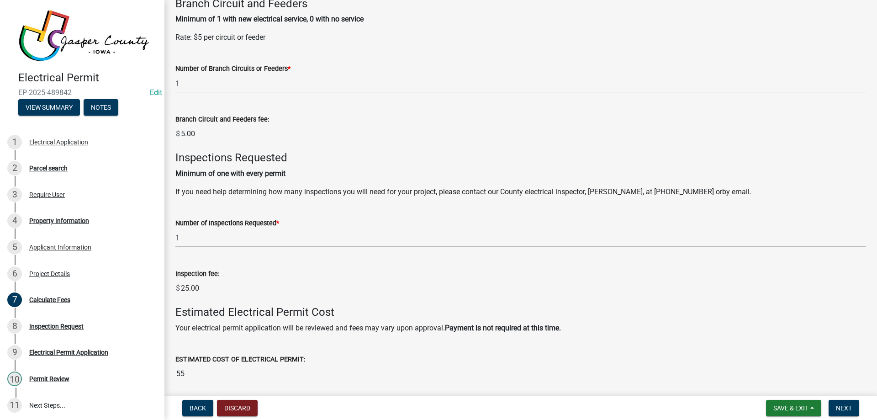
scroll to position [483, 0]
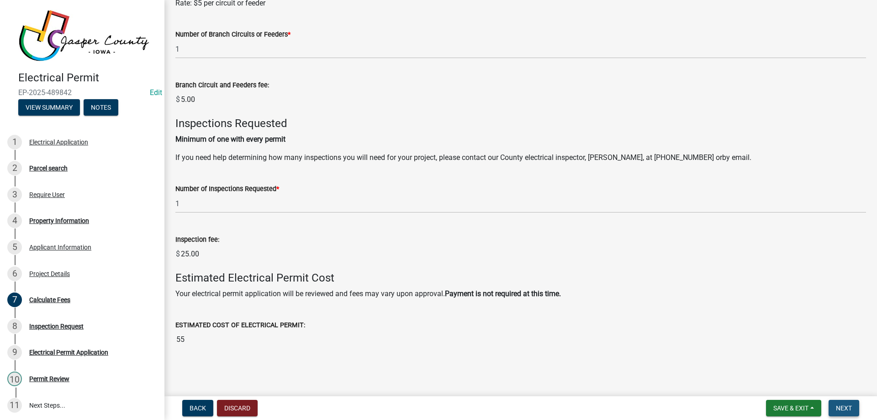
click at [843, 407] on span "Next" at bounding box center [844, 407] width 16 height 7
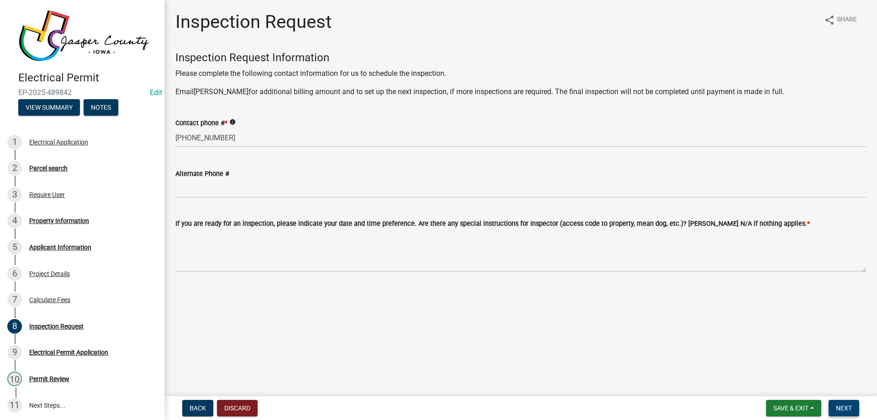
click at [847, 406] on span "Next" at bounding box center [844, 407] width 16 height 7
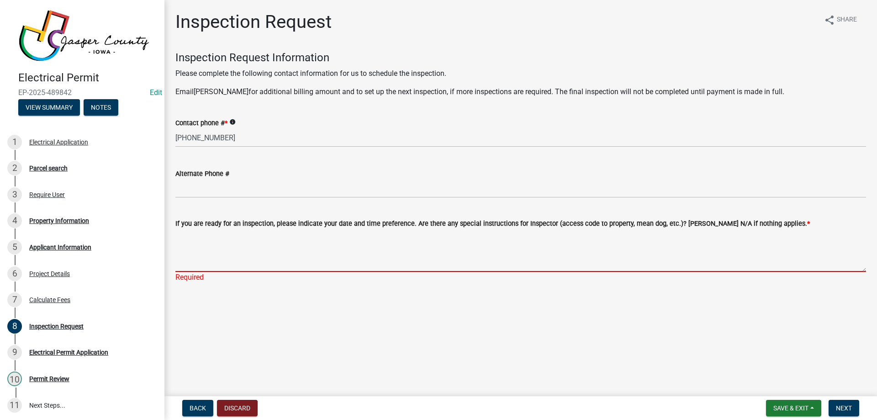
click at [333, 249] on textarea "If you are ready for an inspection, please indicate your date and time preferen…" at bounding box center [520, 250] width 691 height 43
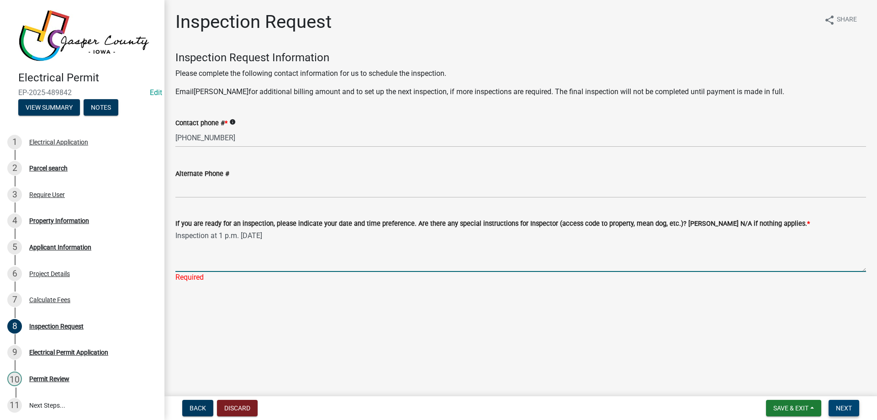
type textarea "Inspection at 1 p.m. on 10/8/2025"
click at [844, 410] on span "Next" at bounding box center [844, 407] width 16 height 7
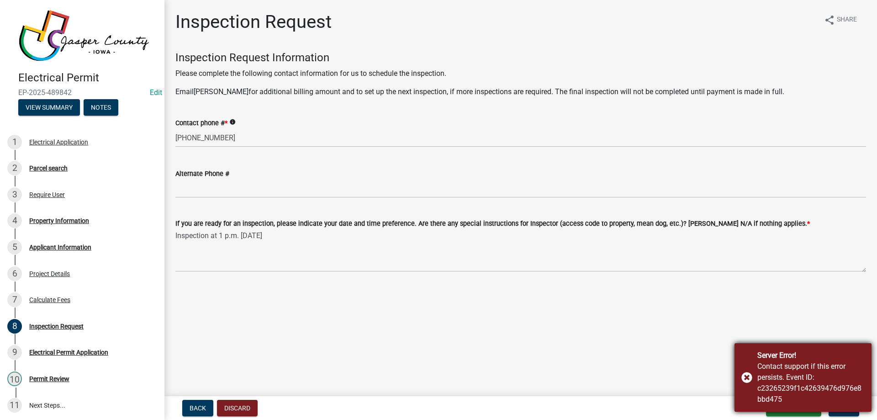
click at [783, 373] on div "Contact support if this error persists. Event ID: c23265239f1c42639476d976e8bbd…" at bounding box center [810, 383] width 107 height 44
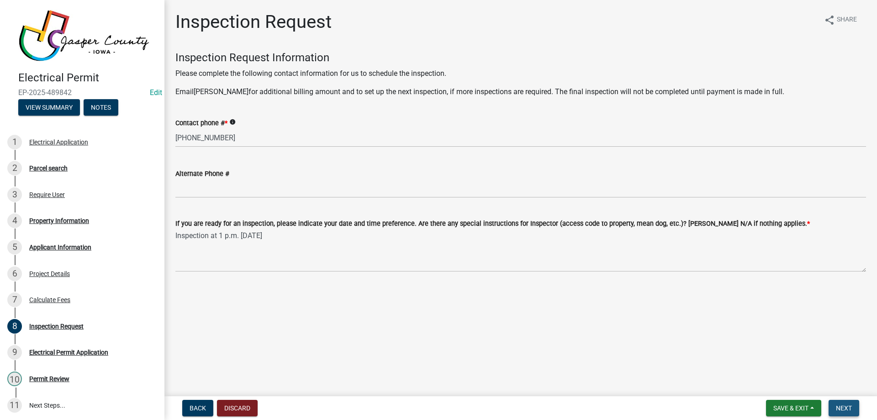
click at [840, 400] on button "Next" at bounding box center [844, 408] width 31 height 16
click at [841, 408] on span "Next" at bounding box center [844, 407] width 16 height 7
click at [839, 405] on span "Next" at bounding box center [844, 407] width 16 height 7
click at [842, 408] on span "Next" at bounding box center [844, 407] width 16 height 7
click at [43, 193] on div "Require User" at bounding box center [47, 194] width 36 height 6
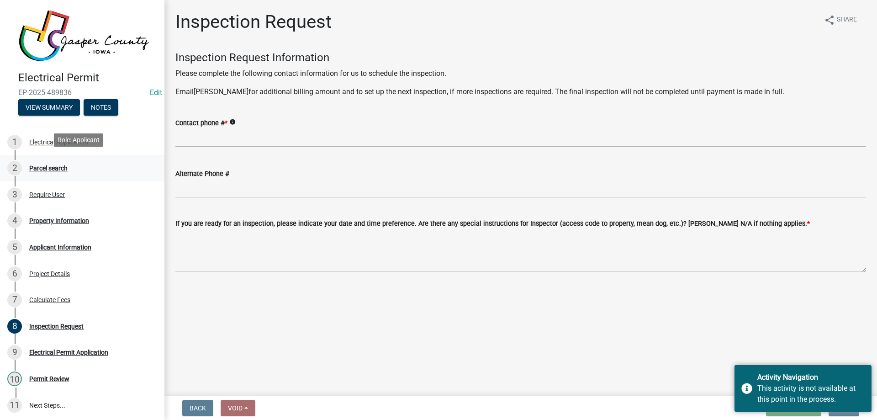
click at [48, 165] on div "Parcel search" at bounding box center [48, 168] width 38 height 6
click at [46, 225] on div "4 Property Information" at bounding box center [78, 220] width 143 height 15
click at [51, 253] on link "5 Applicant Information" at bounding box center [82, 247] width 164 height 26
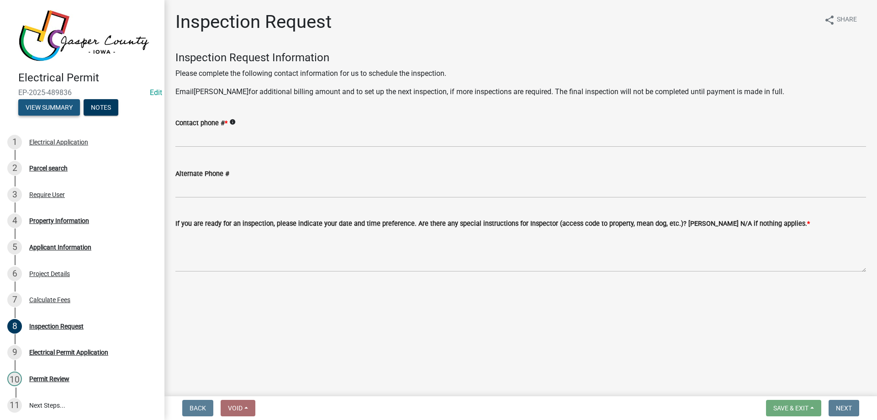
click at [50, 106] on button "View Summary" at bounding box center [49, 107] width 62 height 16
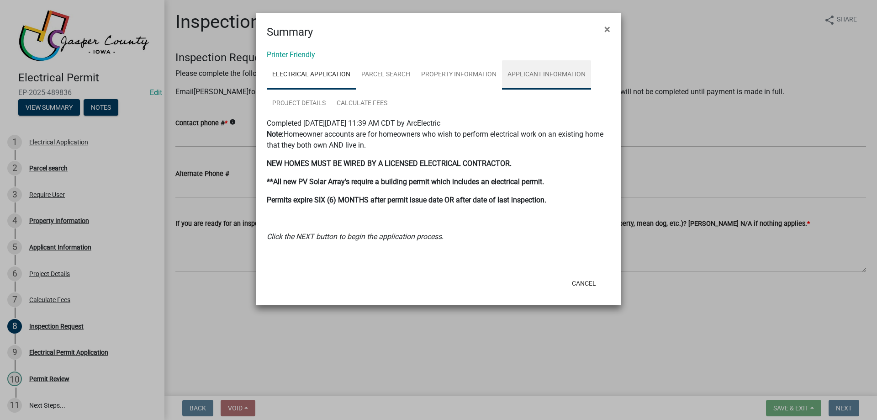
click at [536, 71] on link "Applicant Information" at bounding box center [546, 74] width 89 height 29
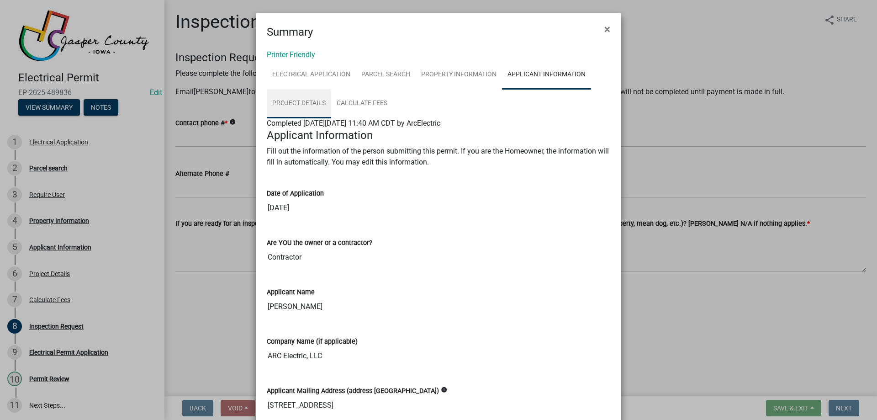
click at [301, 101] on link "Project Details" at bounding box center [299, 103] width 64 height 29
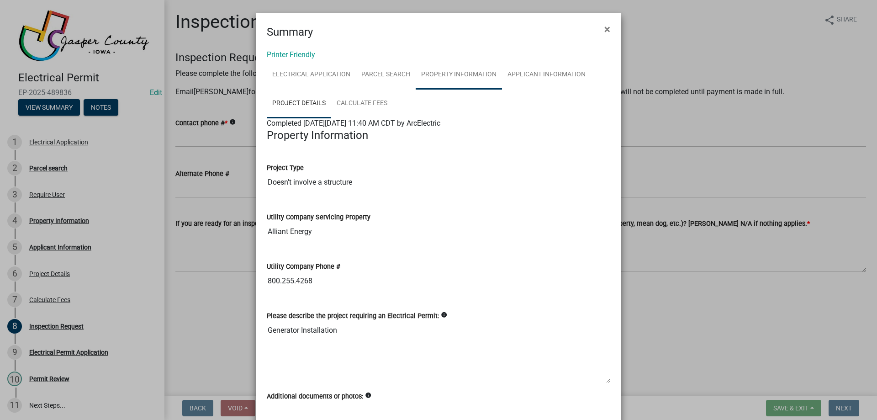
click at [435, 74] on link "Property Information" at bounding box center [459, 74] width 86 height 29
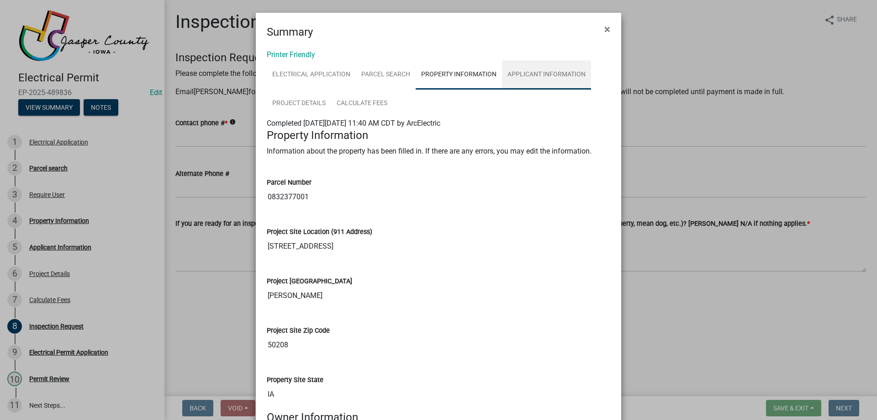
click at [540, 74] on link "Applicant Information" at bounding box center [546, 74] width 89 height 29
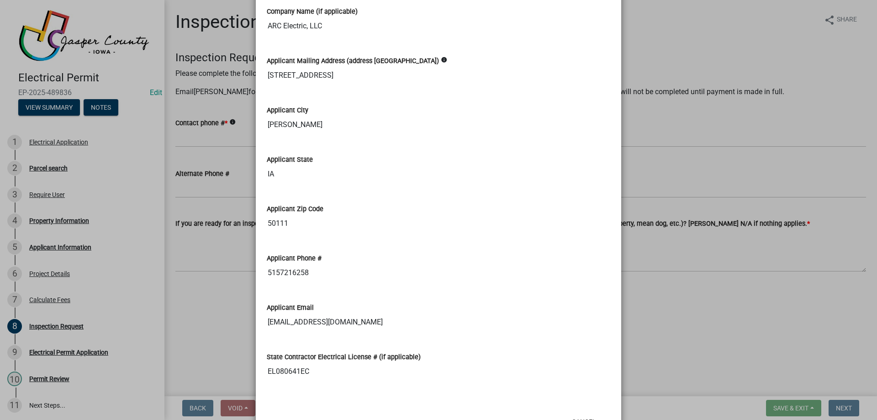
scroll to position [365, 0]
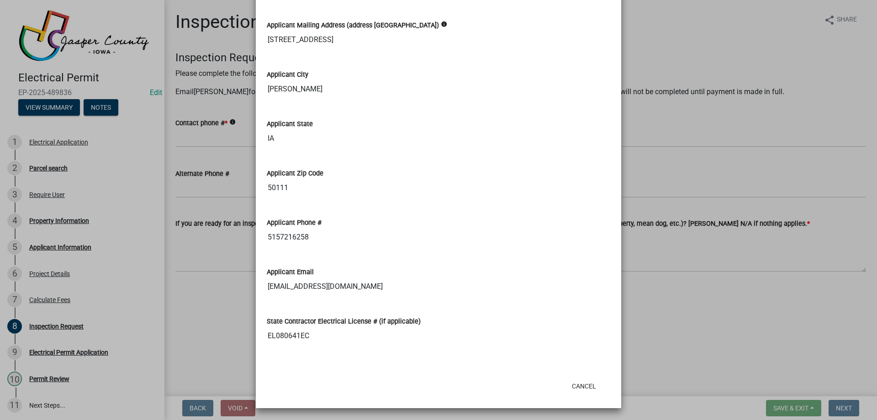
drag, startPoint x: 724, startPoint y: 79, endPoint x: 726, endPoint y: 64, distance: 15.7
click at [724, 79] on ngb-modal-window "Summary × Printer Friendly Electrical Application Parcel search Property Inform…" at bounding box center [438, 210] width 877 height 420
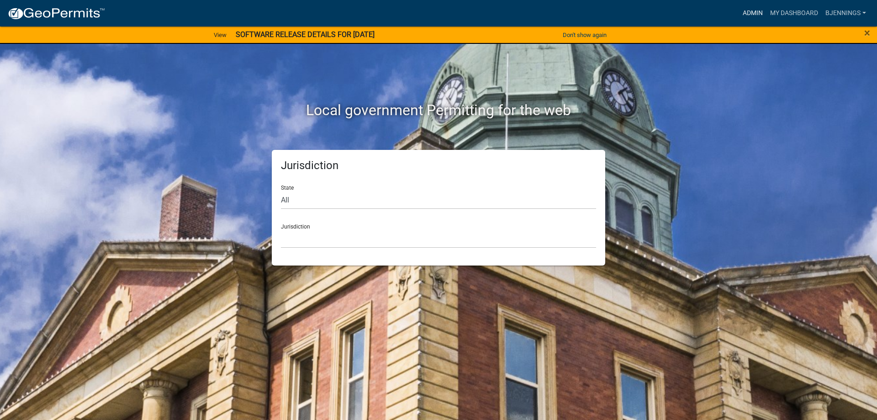
click at [750, 16] on link "Admin" at bounding box center [752, 13] width 27 height 17
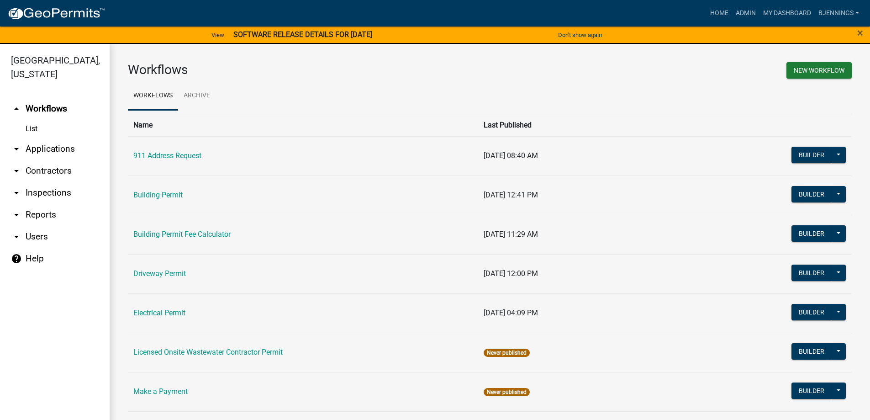
click at [336, 35] on strong "SOFTWARE RELEASE DETAILS FOR [DATE]" at bounding box center [302, 34] width 139 height 9
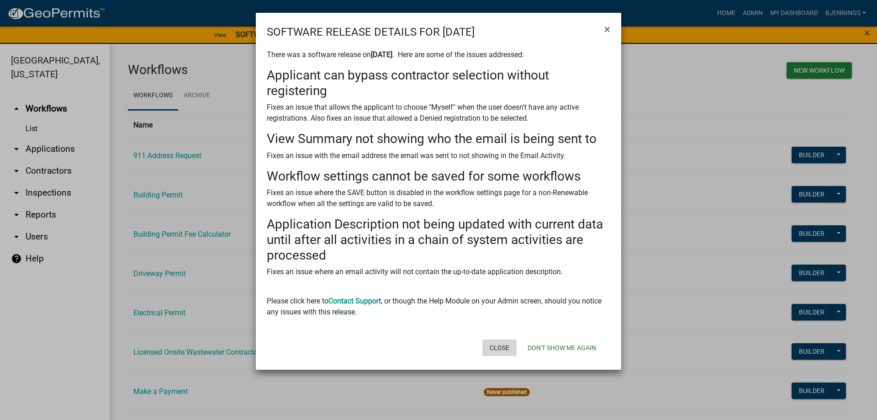
click at [502, 349] on button "Close" at bounding box center [499, 347] width 34 height 16
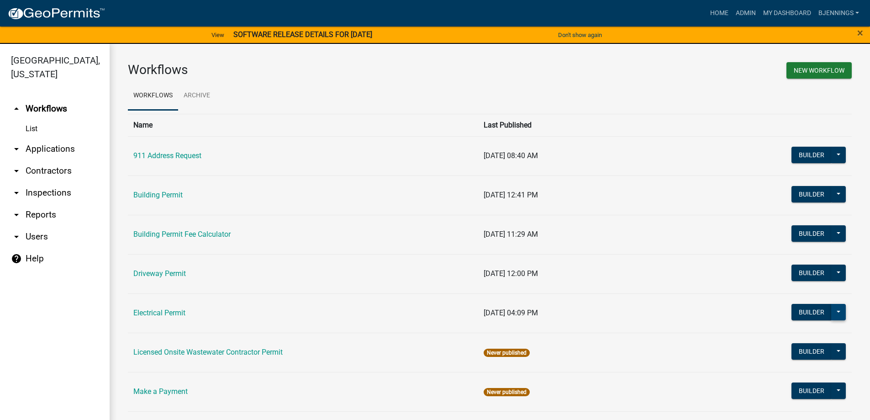
click at [833, 313] on button at bounding box center [838, 312] width 15 height 16
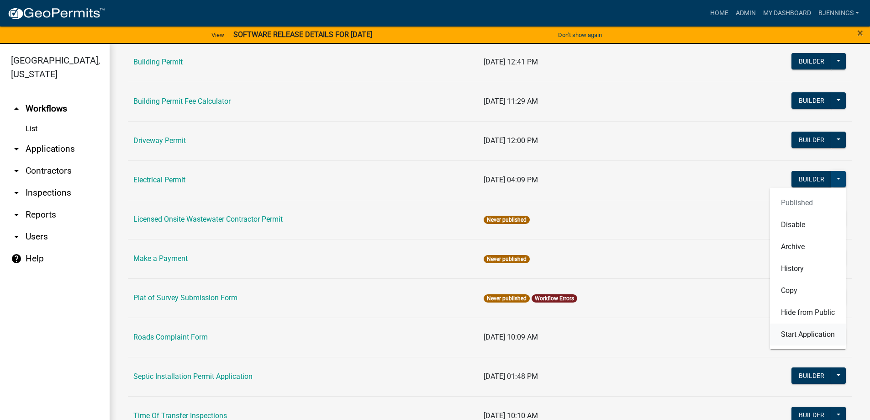
scroll to position [137, 0]
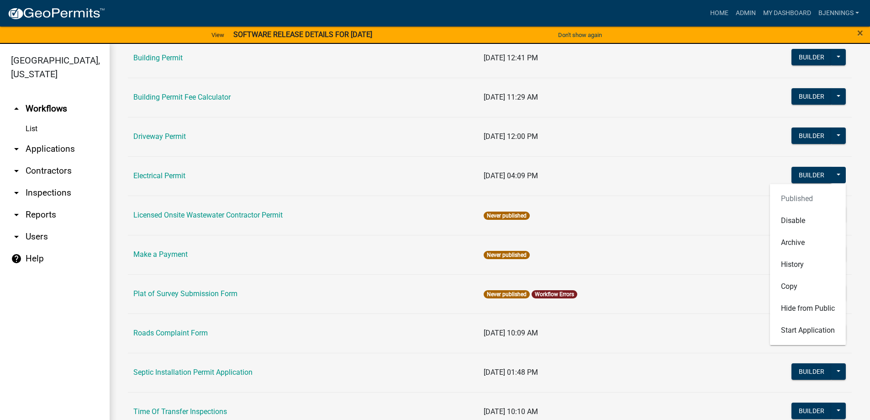
click at [626, 219] on td "Never published" at bounding box center [592, 215] width 229 height 39
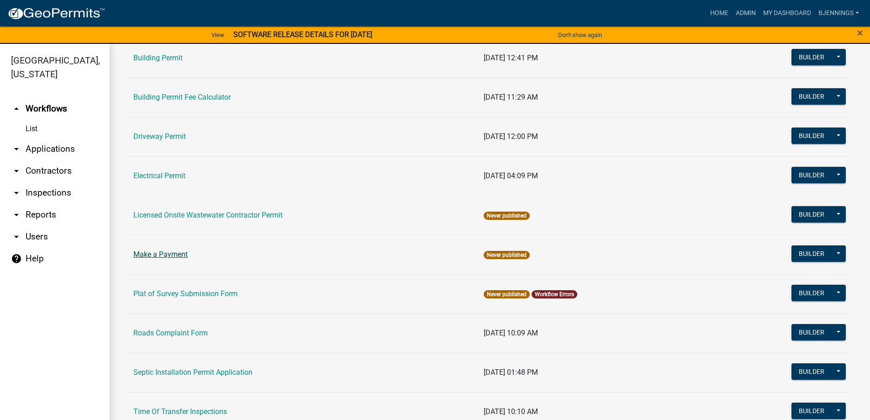
click at [166, 254] on link "Make a Payment" at bounding box center [160, 254] width 54 height 9
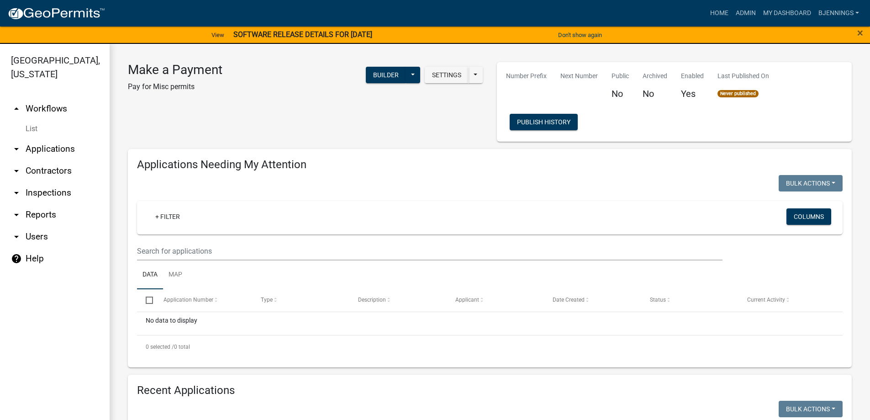
click at [40, 99] on link "arrow_drop_up Workflows" at bounding box center [55, 109] width 110 height 22
